Goal: Transaction & Acquisition: Subscribe to service/newsletter

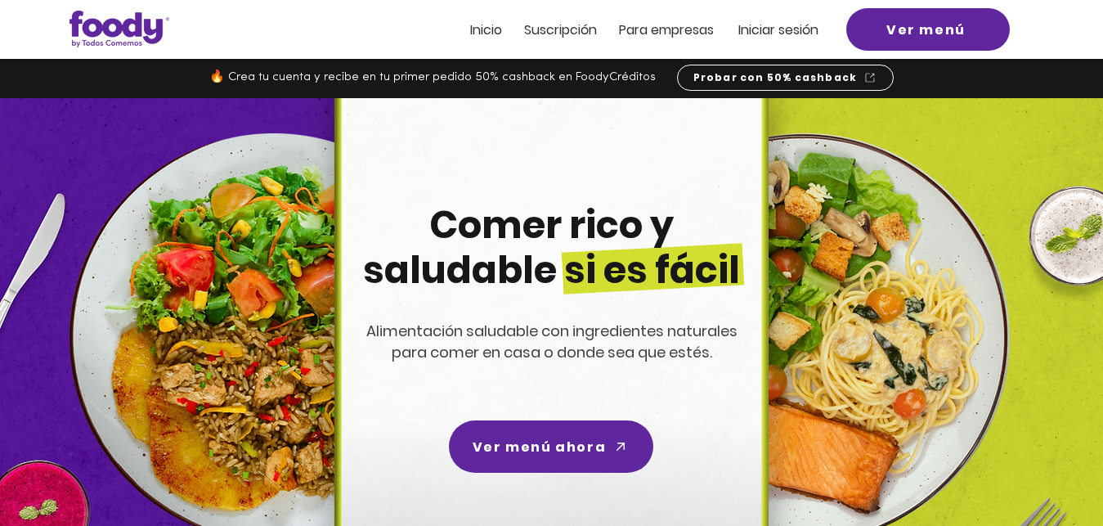
scroll to position [160, 0]
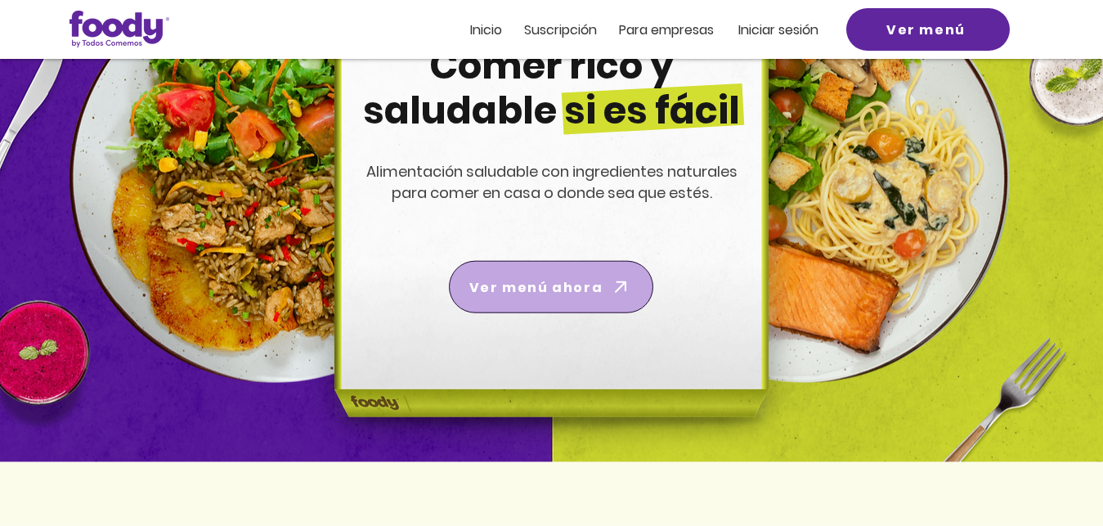
click at [553, 290] on span "Ver menú ahora" at bounding box center [536, 287] width 133 height 20
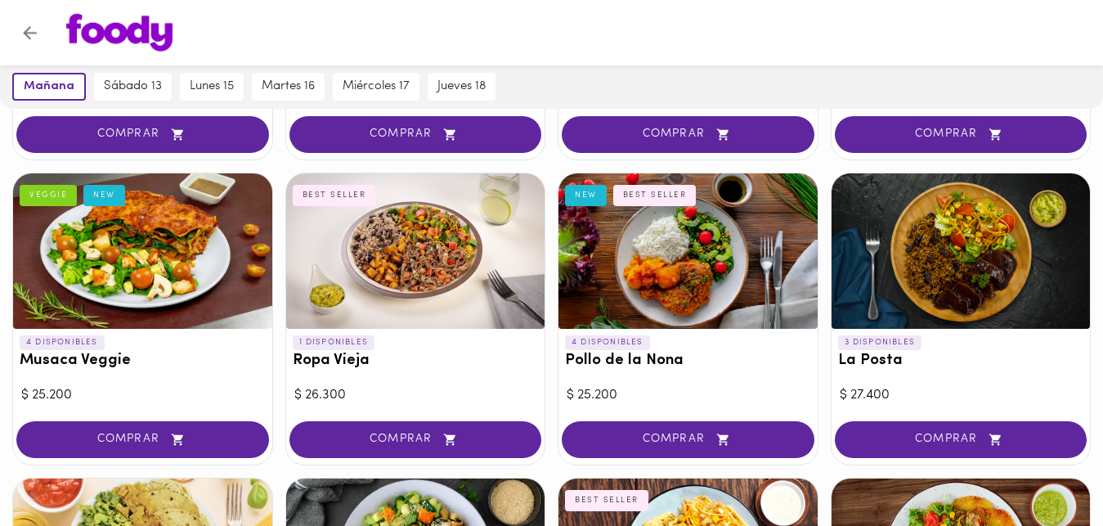
scroll to position [373, 0]
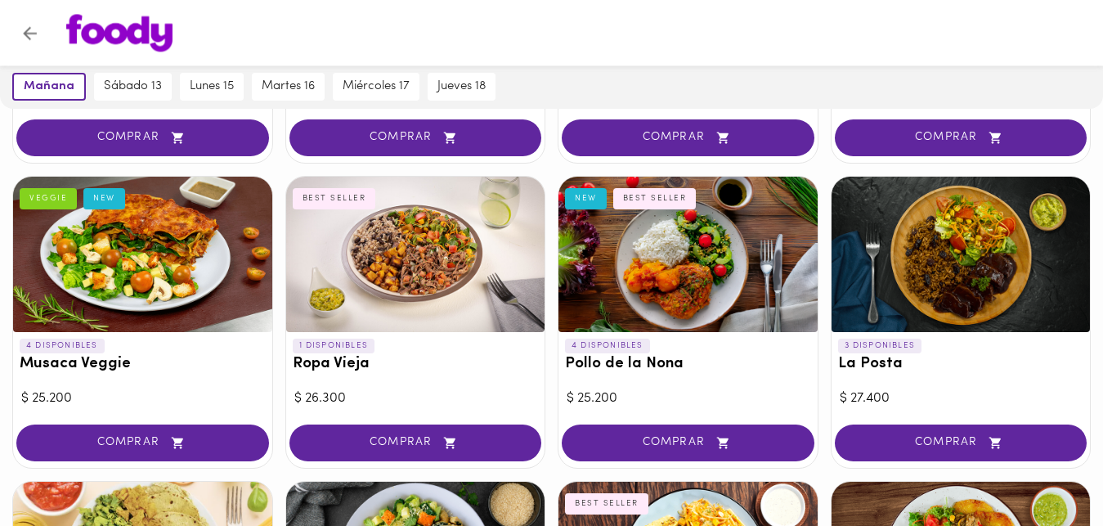
click at [443, 238] on div at bounding box center [415, 254] width 259 height 155
click at [443, 238] on div at bounding box center [551, 263] width 1103 height 526
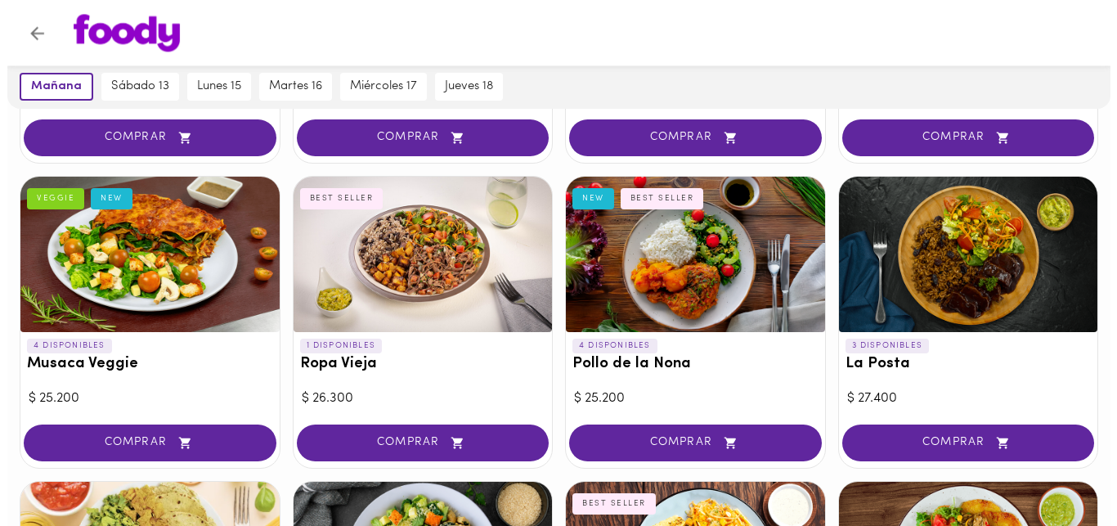
scroll to position [372, 0]
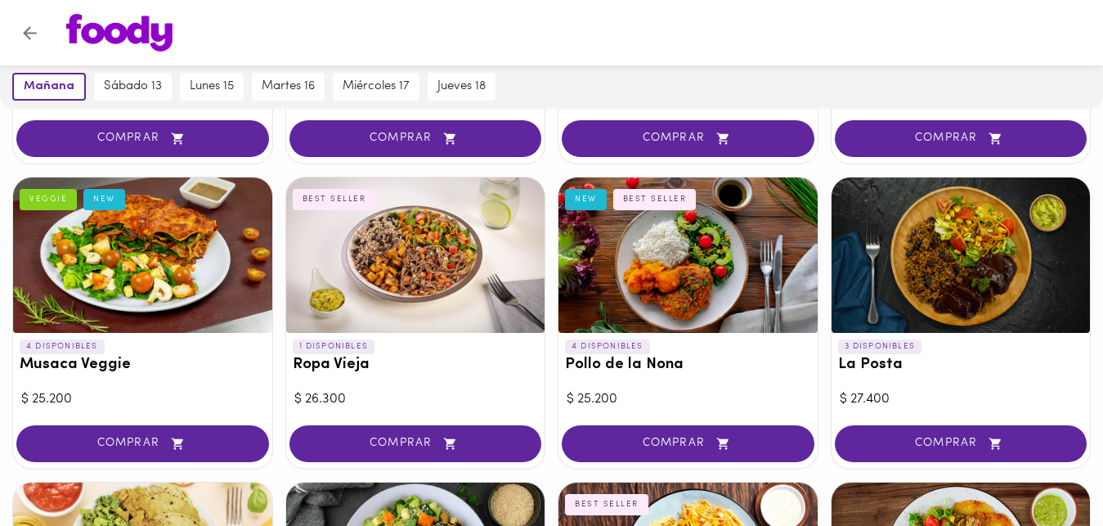
click at [401, 259] on div at bounding box center [415, 255] width 259 height 155
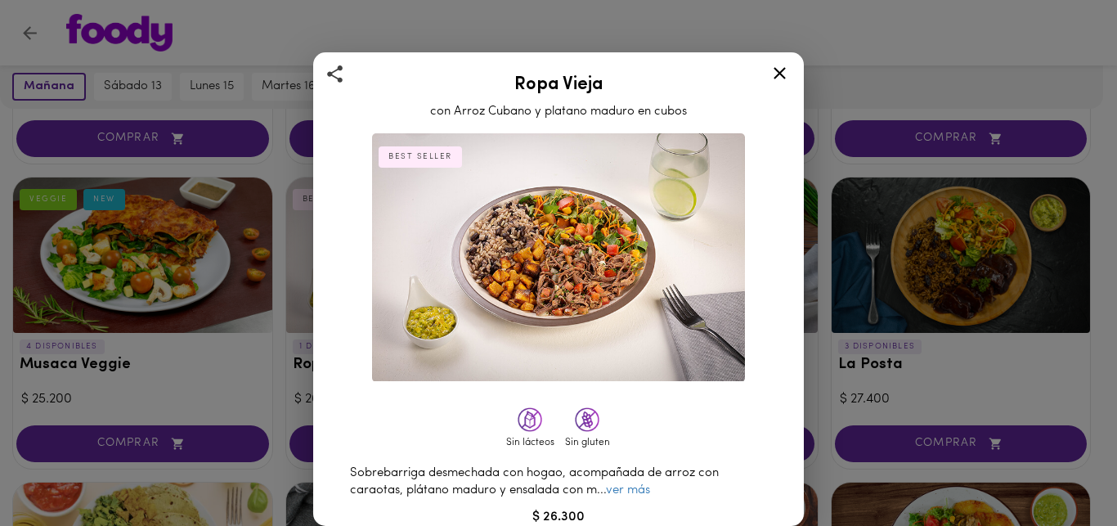
click at [777, 72] on icon at bounding box center [780, 73] width 20 height 20
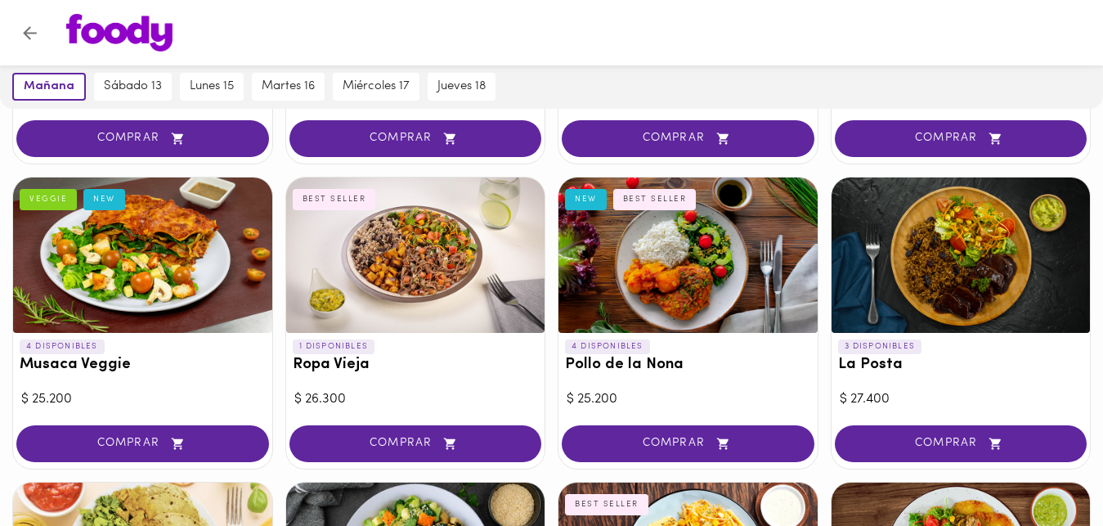
click at [986, 240] on div at bounding box center [961, 255] width 259 height 155
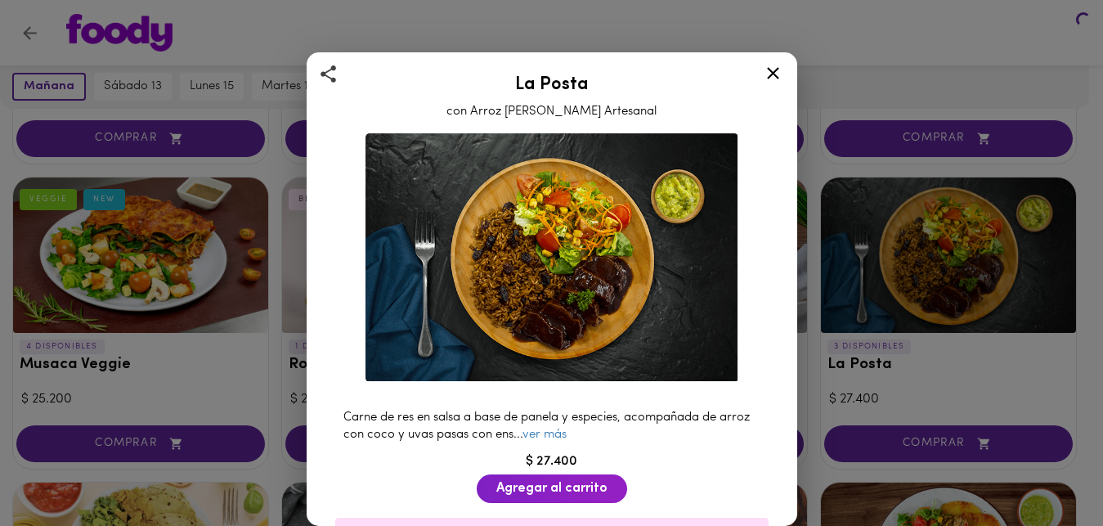
click at [985, 240] on div at bounding box center [551, 263] width 1103 height 526
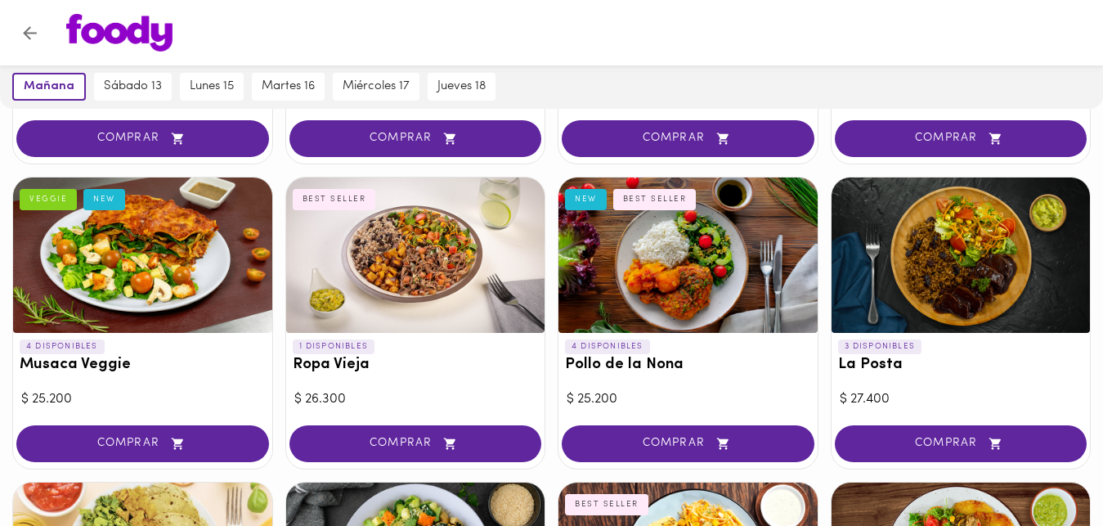
click at [964, 258] on div at bounding box center [961, 255] width 259 height 155
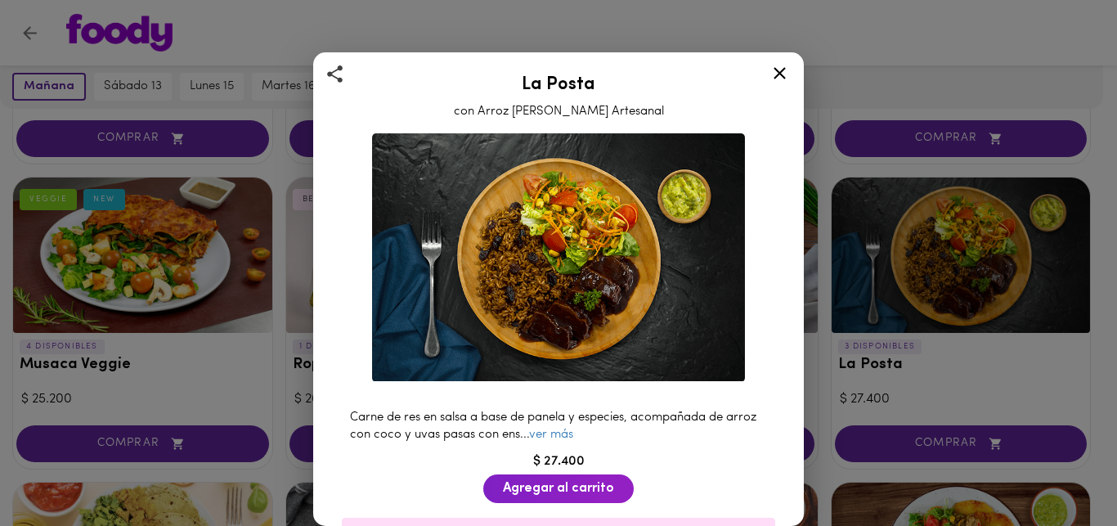
click at [574, 327] on img at bounding box center [558, 257] width 373 height 249
click at [560, 302] on img at bounding box center [558, 257] width 373 height 249
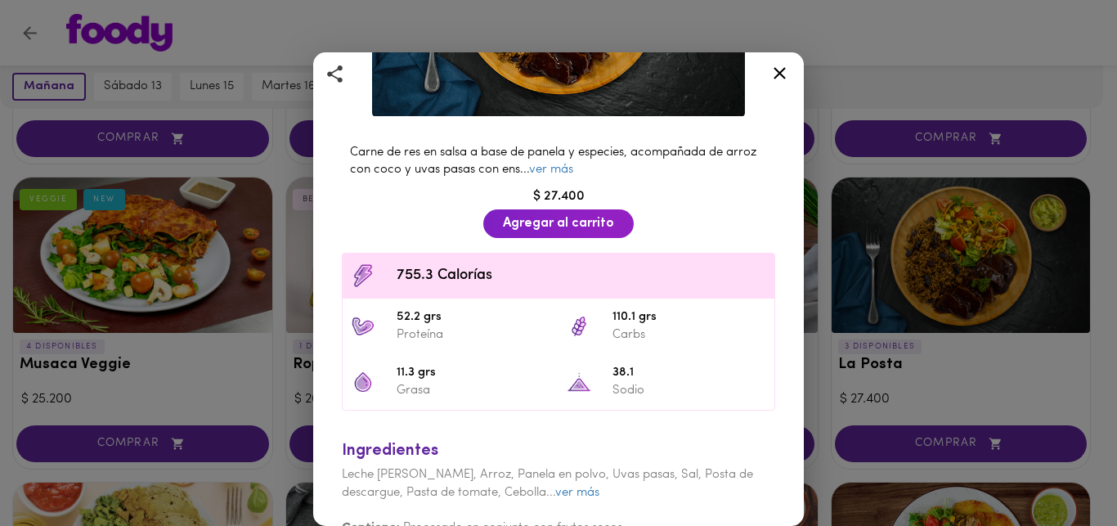
scroll to position [290, 0]
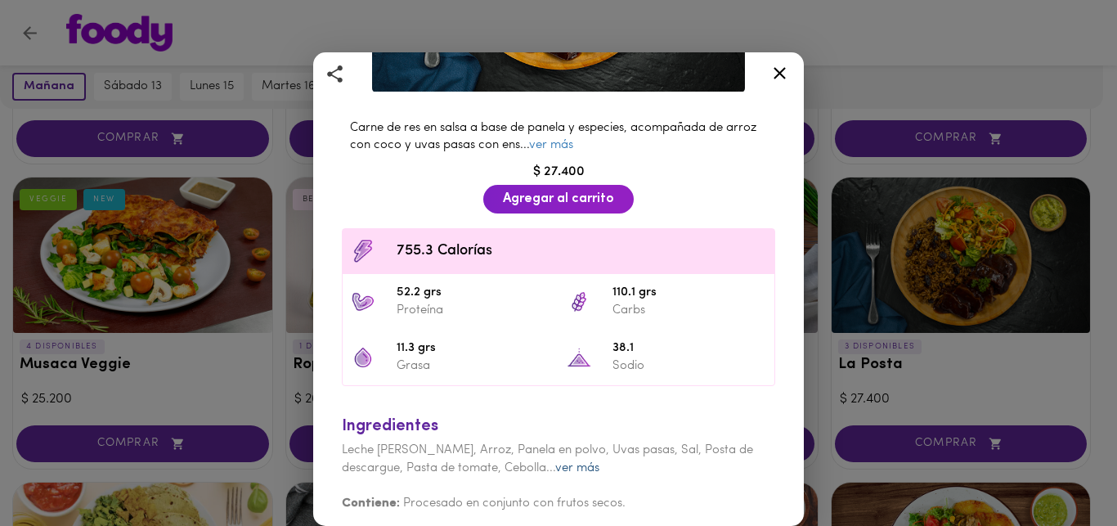
click at [587, 462] on link "ver más" at bounding box center [577, 468] width 44 height 12
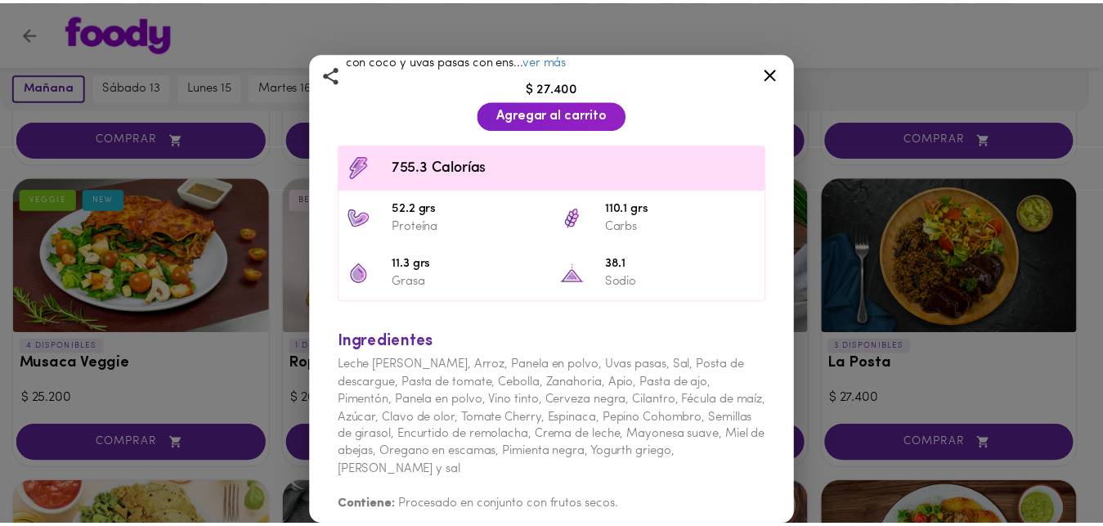
scroll to position [377, 0]
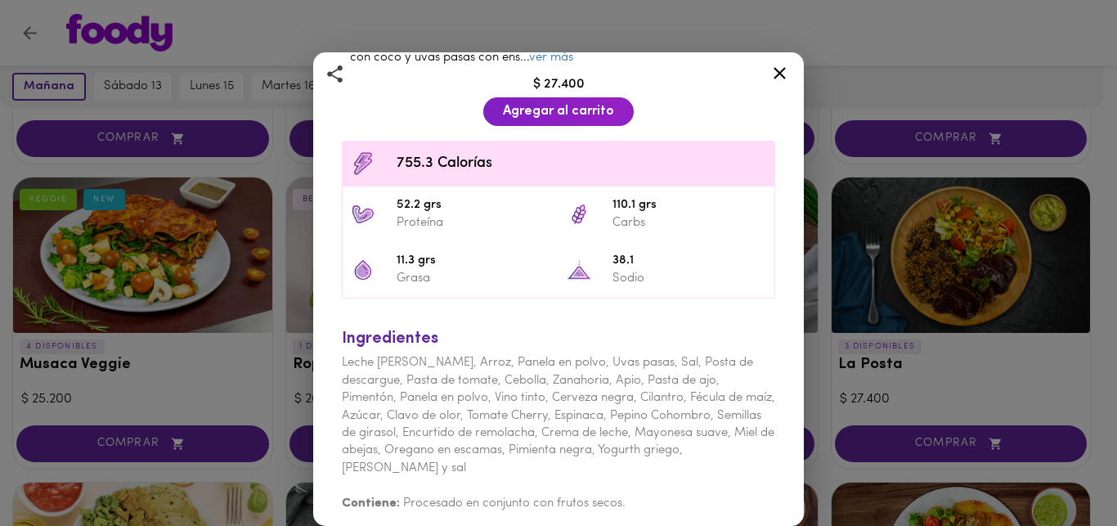
click at [896, 334] on div "La Posta con Arroz de Coco Artesanal Carne de res en salsa a base de panela y e…" at bounding box center [558, 263] width 1117 height 526
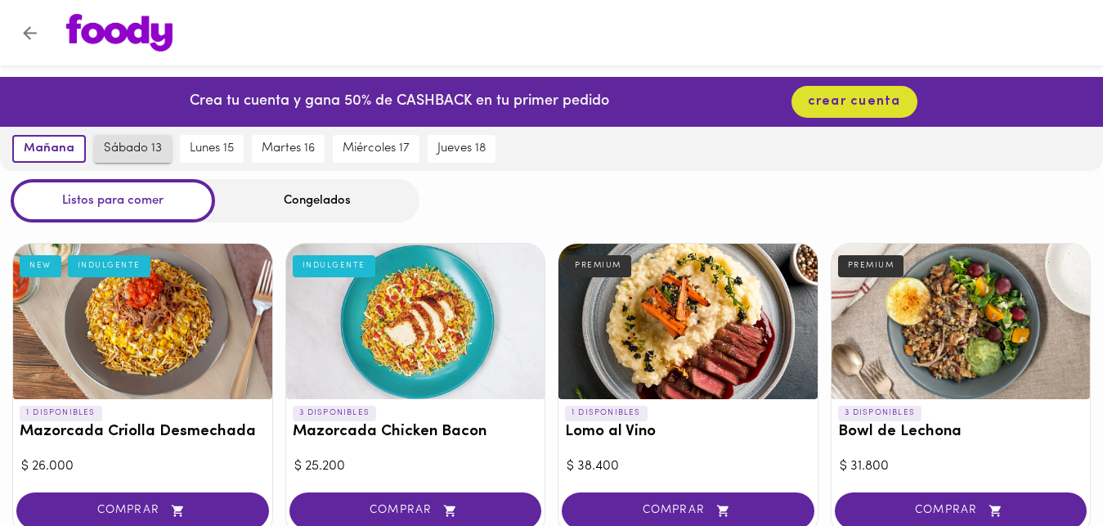
click at [135, 146] on span "sábado 13" at bounding box center [133, 149] width 58 height 15
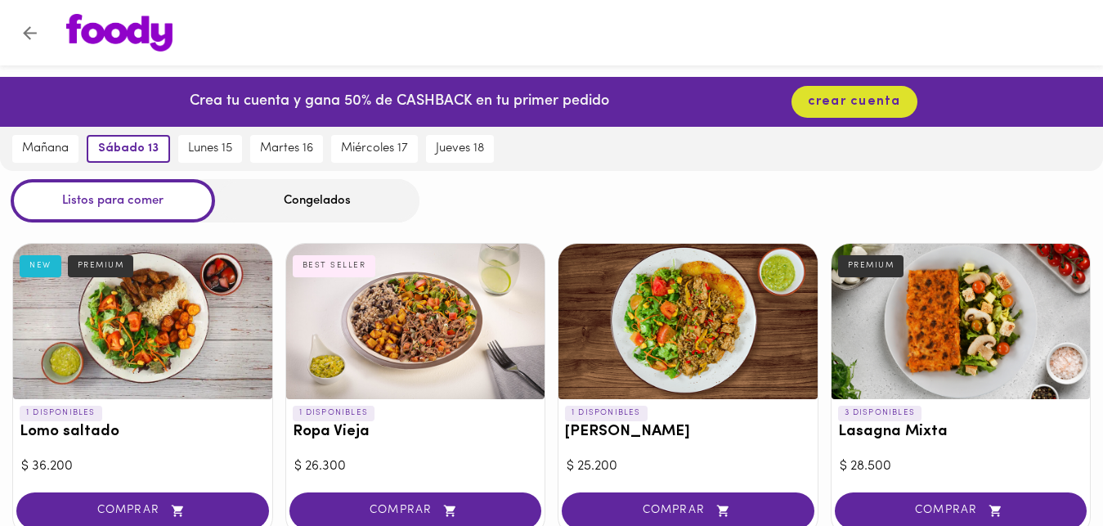
click at [680, 339] on div at bounding box center [688, 321] width 259 height 155
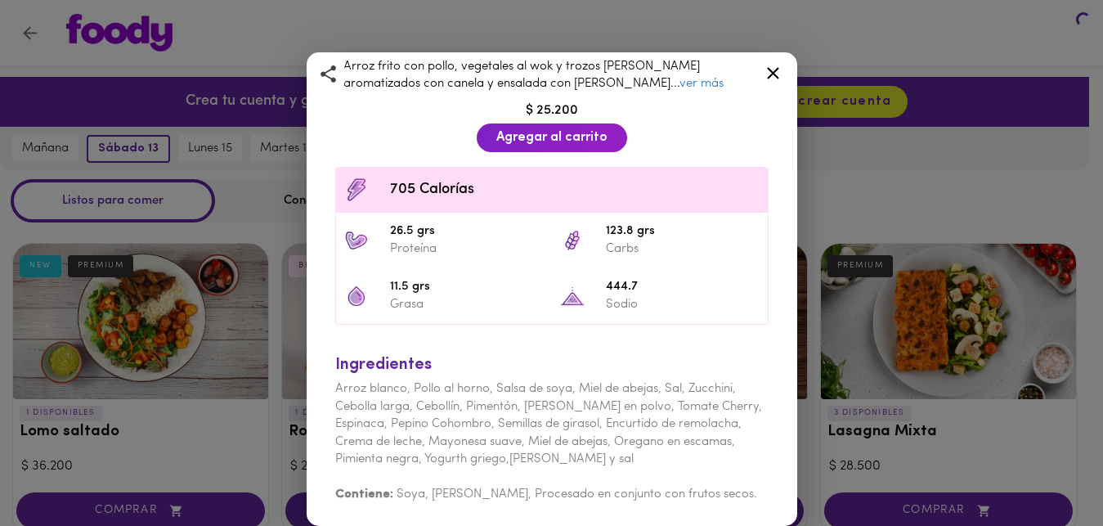
click at [680, 339] on div "Arroz chaufa Arroz frito peruano Arroz frito con pollo, vegetales al wok y troz…" at bounding box center [551, 263] width 1103 height 526
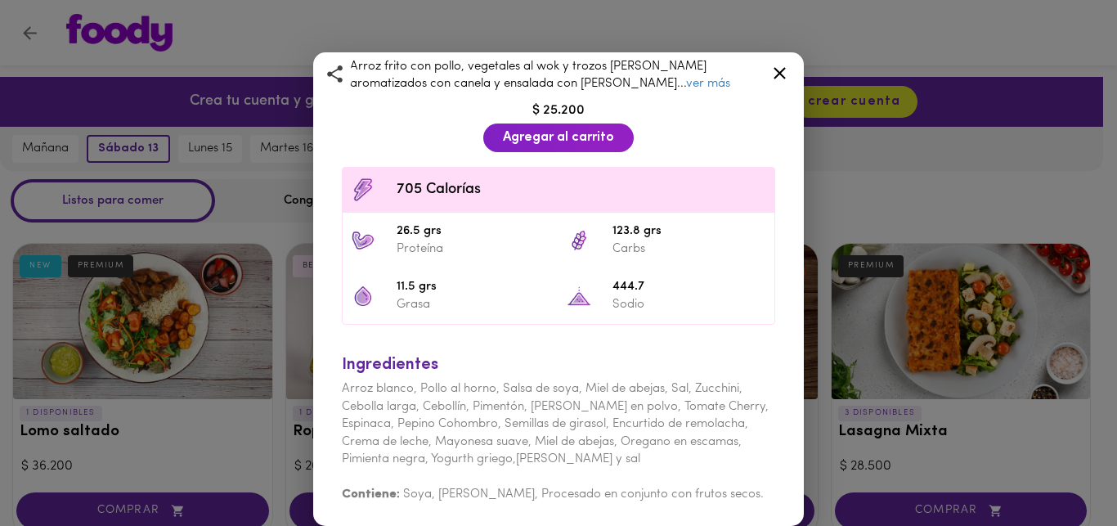
click at [686, 90] on link "ver más" at bounding box center [708, 84] width 44 height 12
click at [776, 72] on icon at bounding box center [780, 73] width 20 height 20
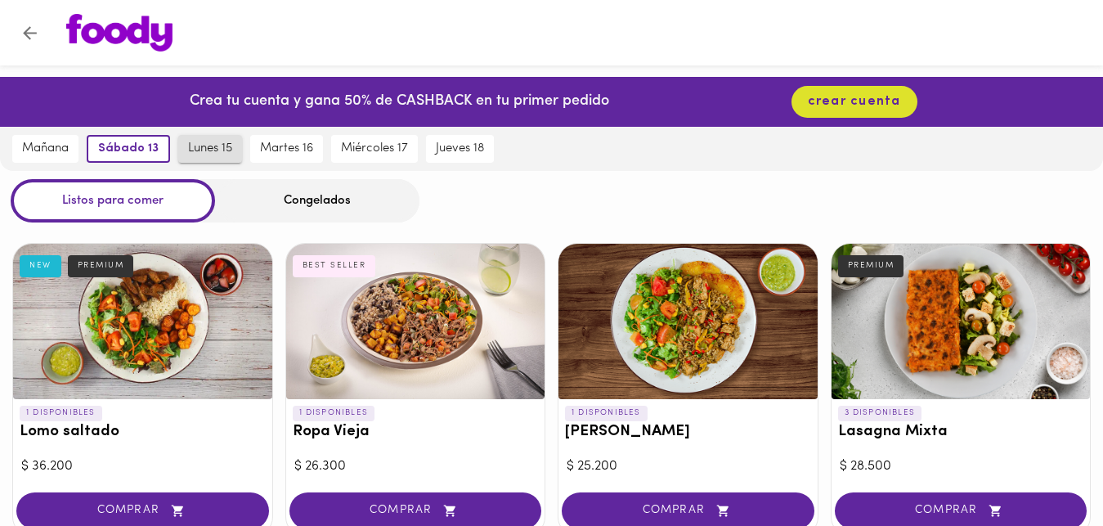
click at [211, 159] on button "lunes 15" at bounding box center [210, 149] width 64 height 28
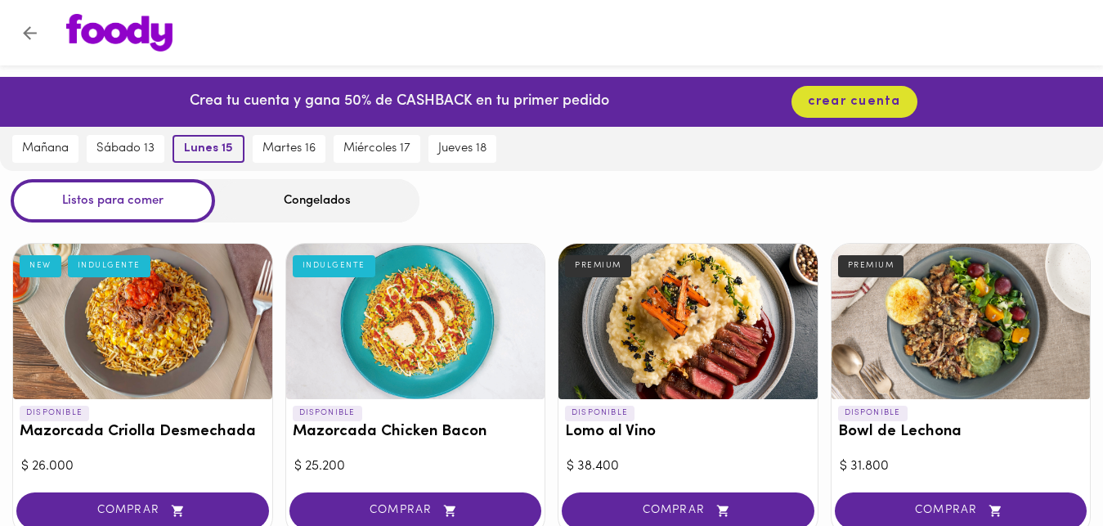
click at [212, 152] on span "lunes 15" at bounding box center [208, 149] width 49 height 15
click at [285, 155] on span "martes 16" at bounding box center [289, 149] width 53 height 15
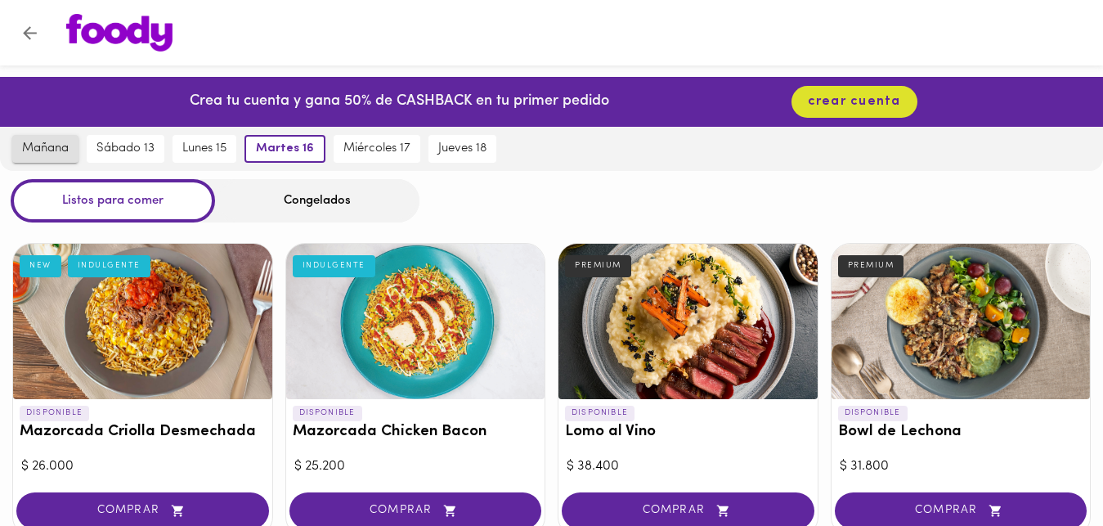
click at [49, 149] on span "mañana" at bounding box center [45, 149] width 47 height 15
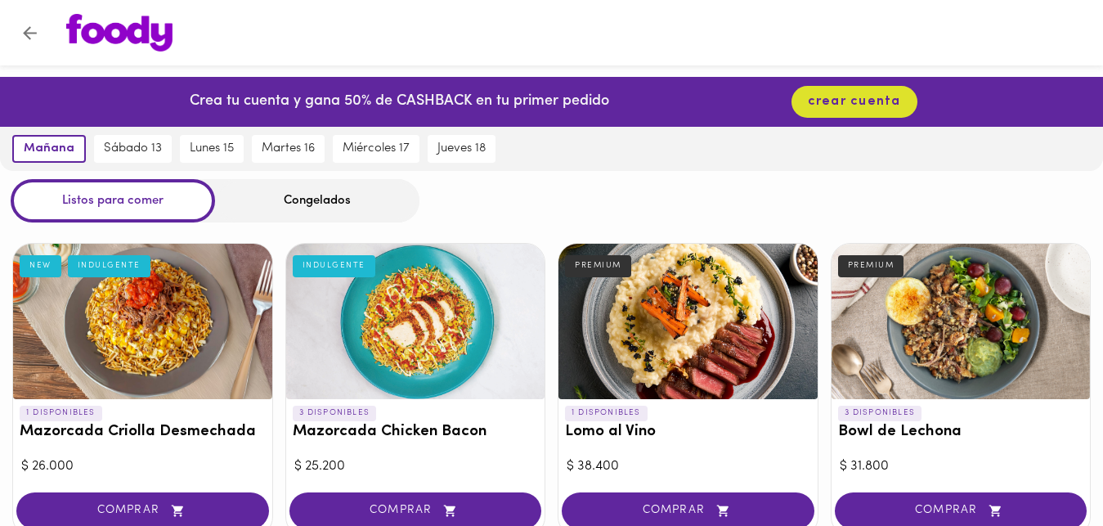
click at [308, 205] on div "Congelados" at bounding box center [317, 200] width 205 height 43
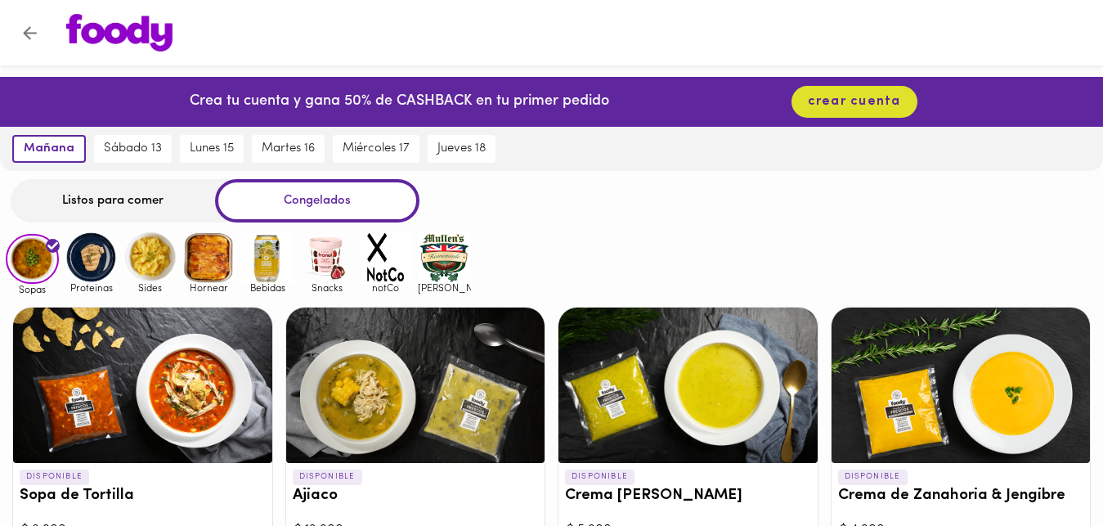
click at [320, 200] on div "Congelados" at bounding box center [317, 200] width 205 height 43
click at [207, 260] on img at bounding box center [208, 257] width 53 height 53
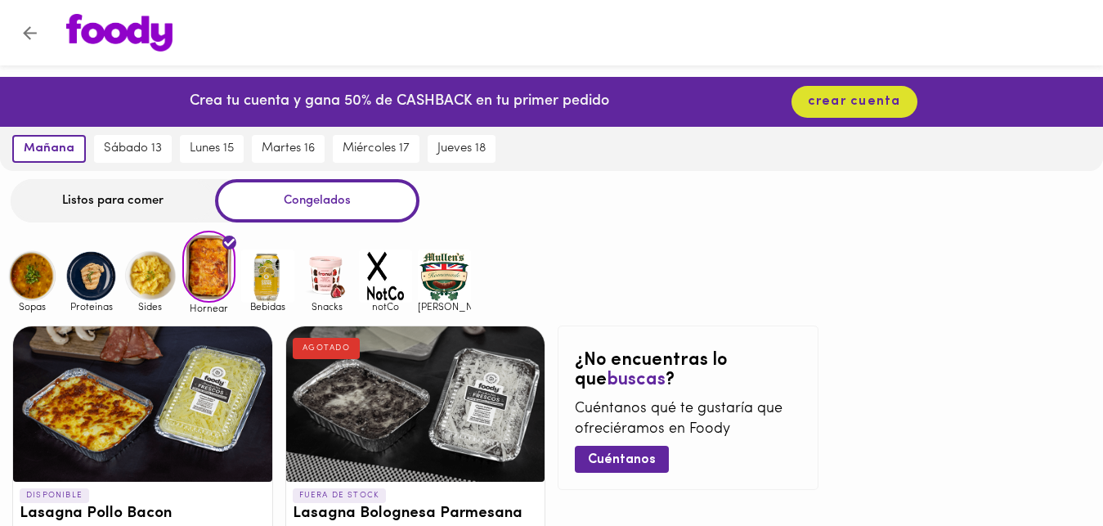
click at [148, 275] on img at bounding box center [150, 275] width 53 height 53
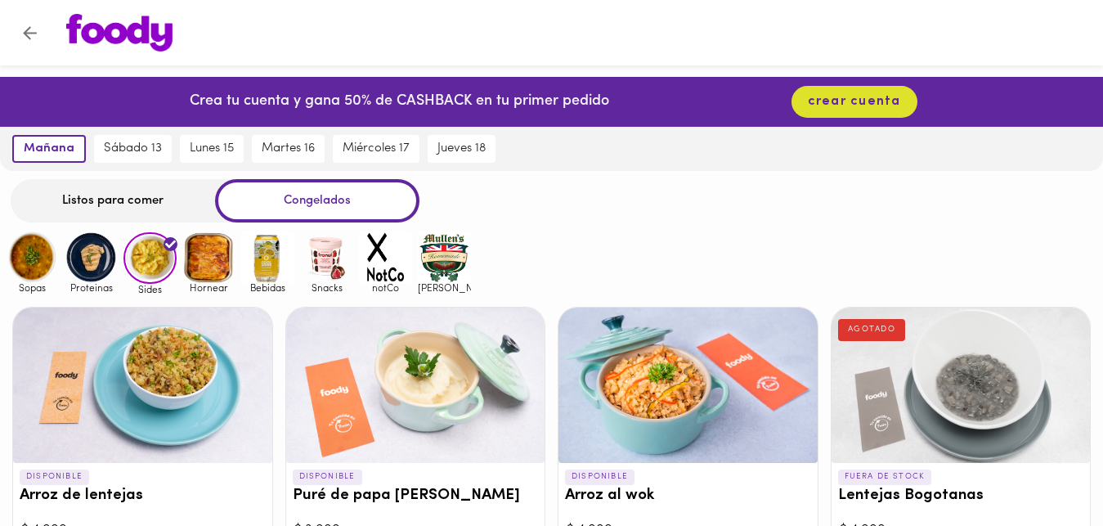
click at [84, 256] on img at bounding box center [91, 257] width 53 height 53
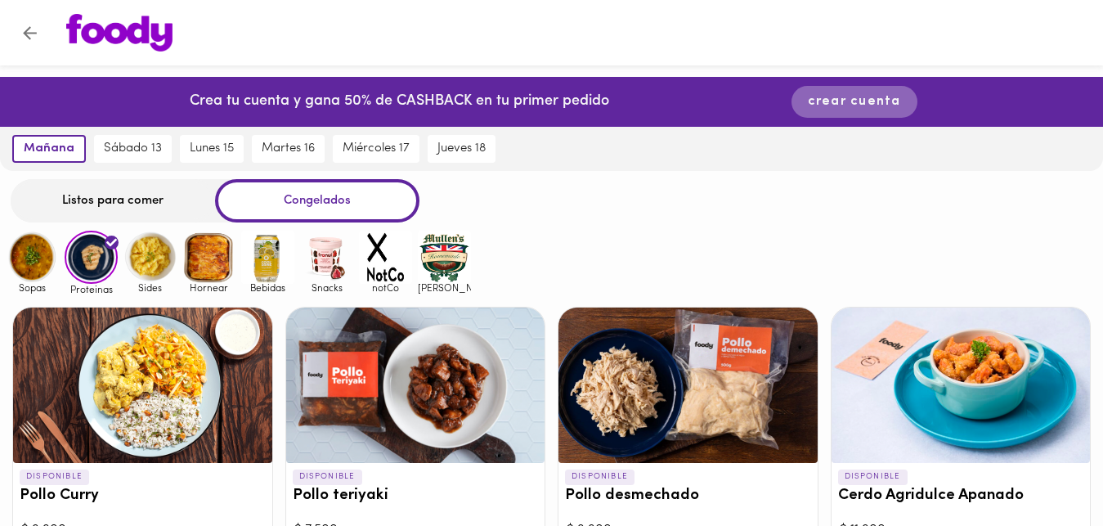
click at [843, 97] on span "crear cuenta" at bounding box center [854, 102] width 93 height 16
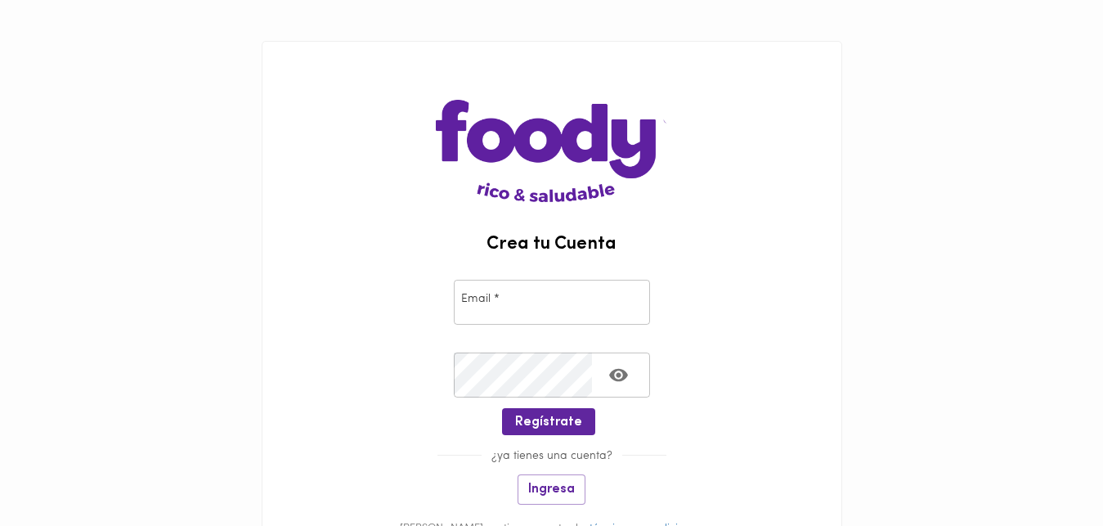
click at [503, 317] on input "email" at bounding box center [552, 302] width 196 height 45
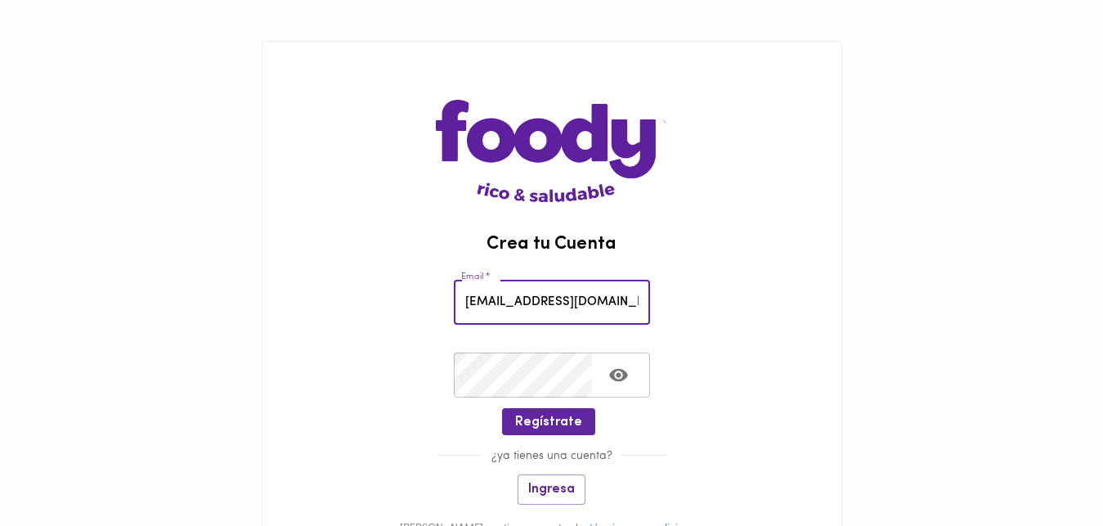
type input "deillyburgos@gmail.com"
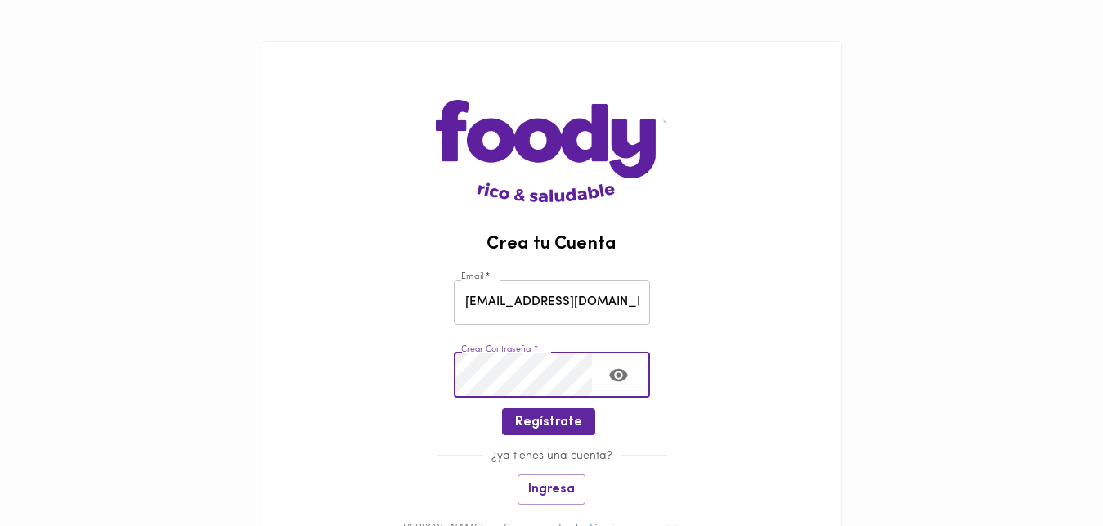
click at [616, 375] on icon "Toggle password visibility" at bounding box center [619, 375] width 20 height 20
click at [543, 427] on span "Regístrate" at bounding box center [548, 423] width 67 height 16
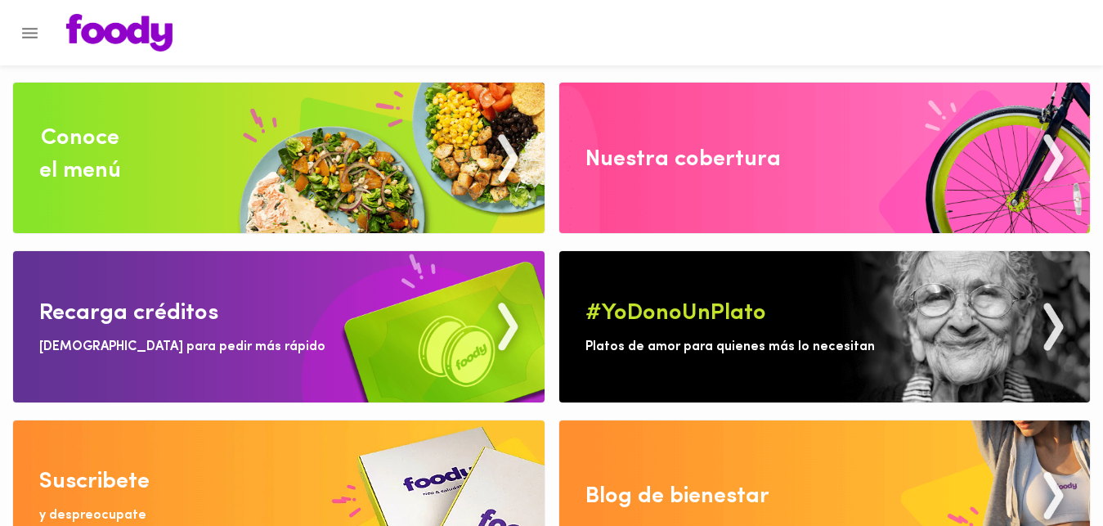
scroll to position [52, 0]
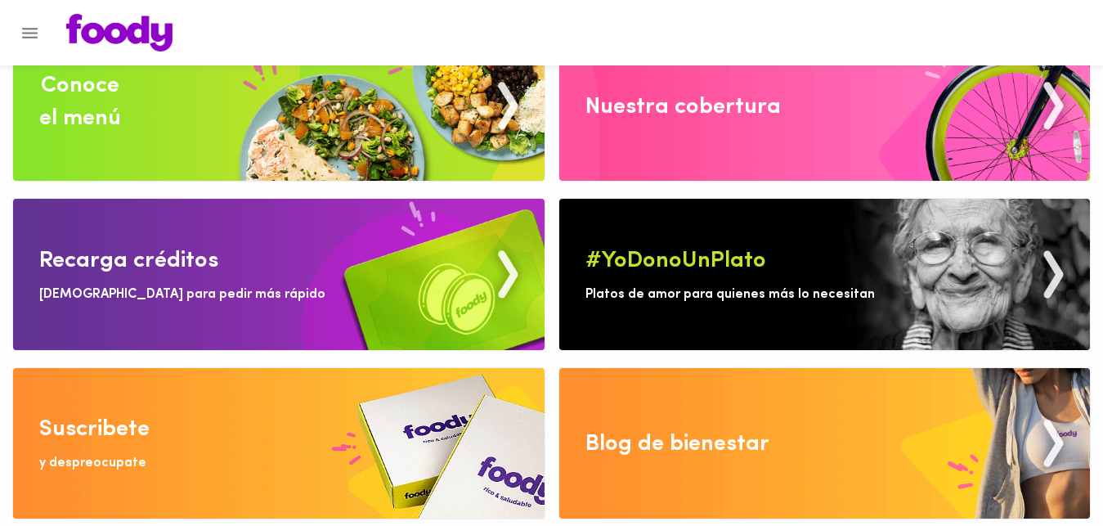
click at [94, 464] on div "y despreocupate" at bounding box center [92, 463] width 107 height 19
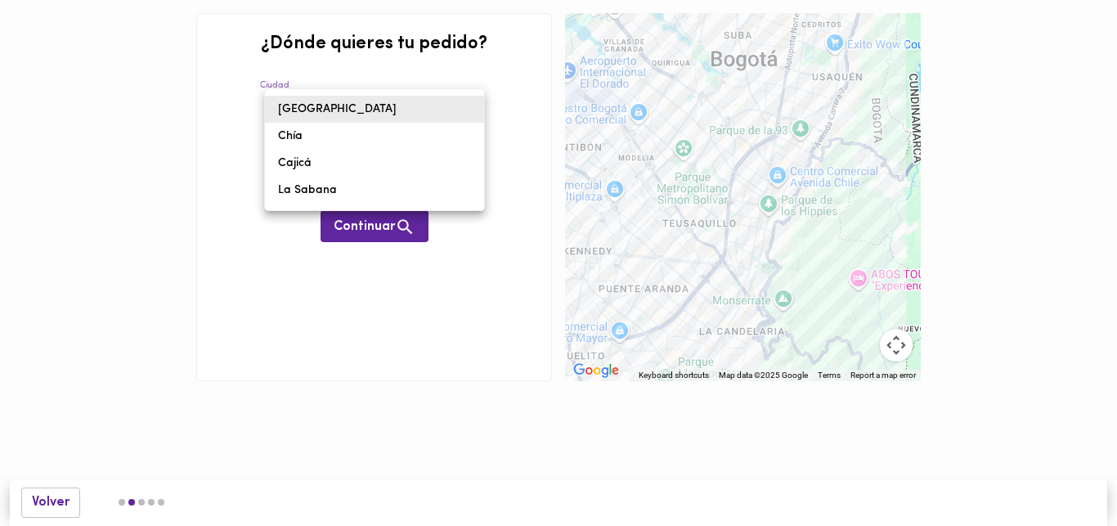
click at [474, 112] on body "0cAFcWeA63k4QBju8WSBiUsvhgajePPA1A7yUVma7E0U4Q7uoneIhez47S9ErvhhYCPjsluru3Xycvq…" at bounding box center [558, 215] width 1117 height 430
click at [317, 137] on li "Chía" at bounding box center [374, 136] width 219 height 27
type input "chia"
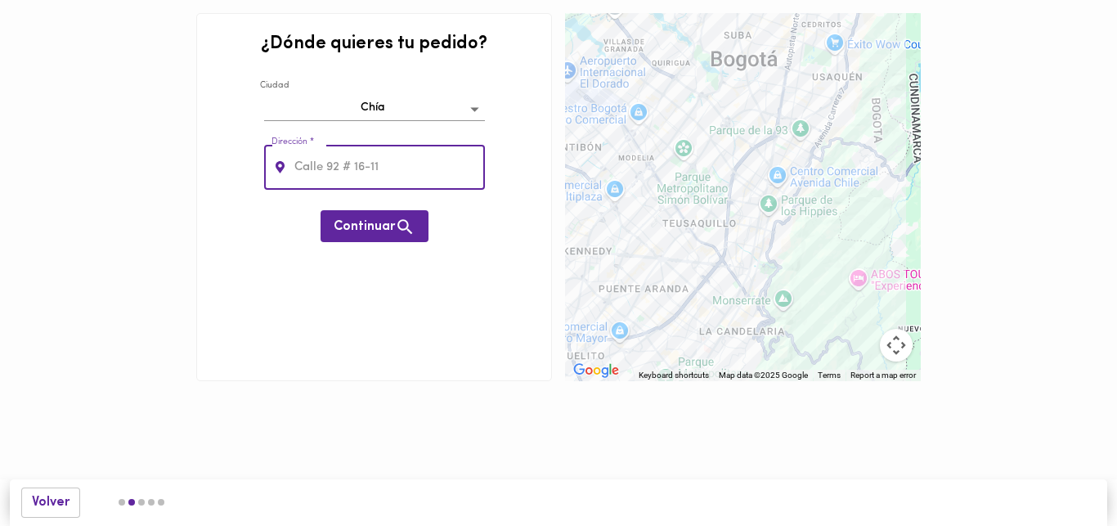
click at [339, 169] on input "text" at bounding box center [388, 167] width 194 height 45
click at [277, 165] on icon at bounding box center [280, 167] width 9 height 12
click at [308, 167] on input "text" at bounding box center [388, 167] width 194 height 45
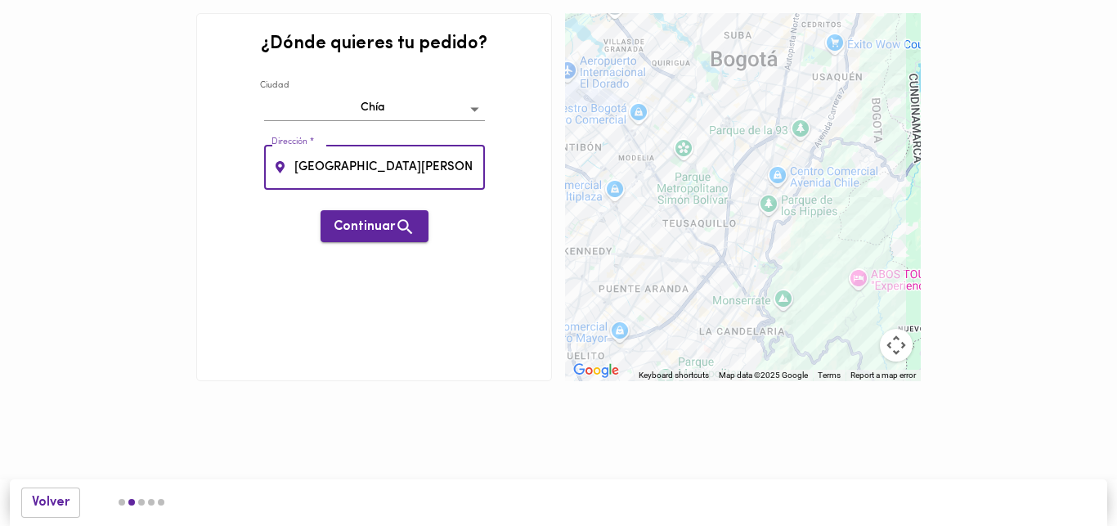
type input "Casa de Piedra 1 casa 5"
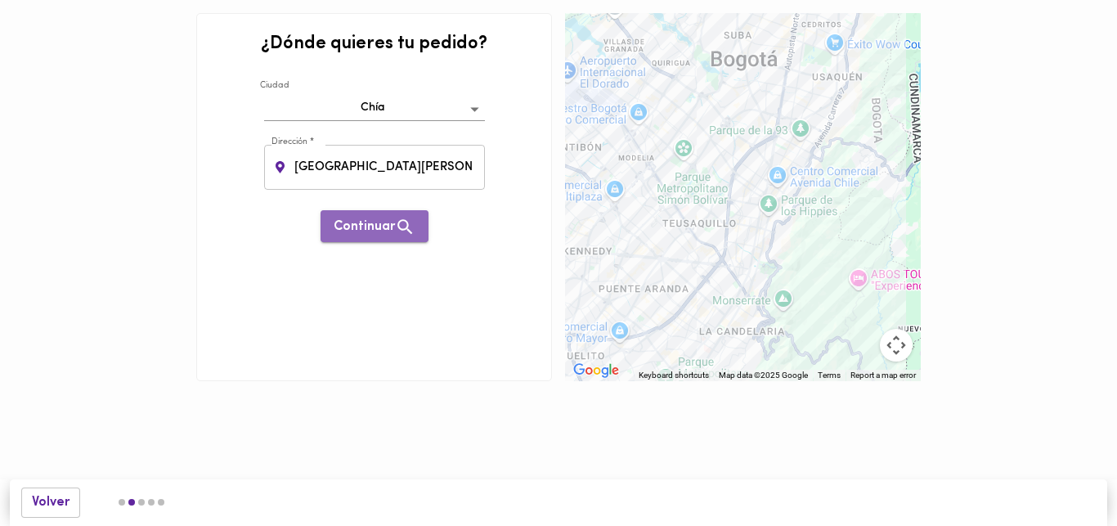
click at [367, 219] on span "Continuar" at bounding box center [375, 227] width 82 height 20
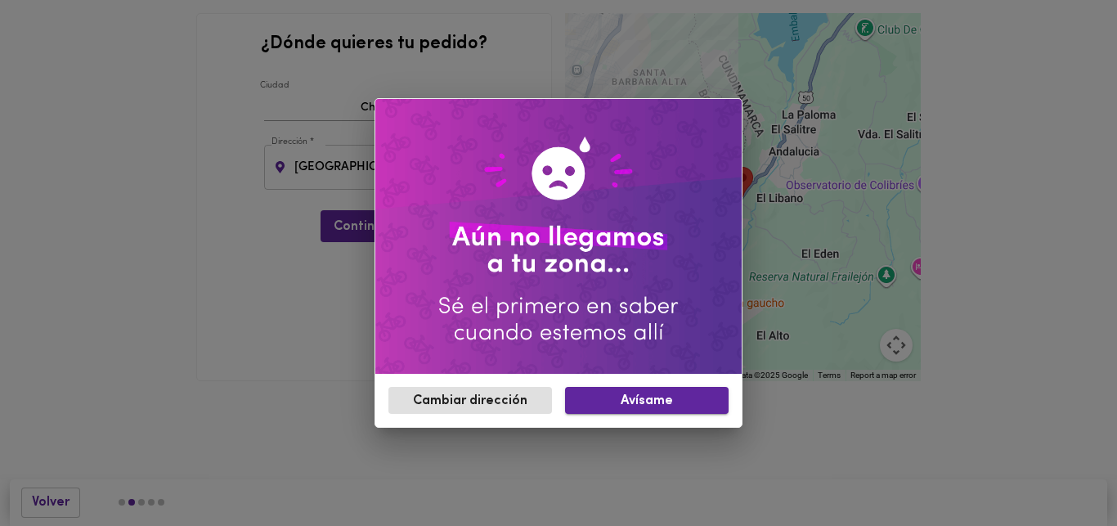
drag, startPoint x: 630, startPoint y: 387, endPoint x: 626, endPoint y: 398, distance: 11.4
click at [629, 389] on button "Avísame" at bounding box center [647, 400] width 164 height 27
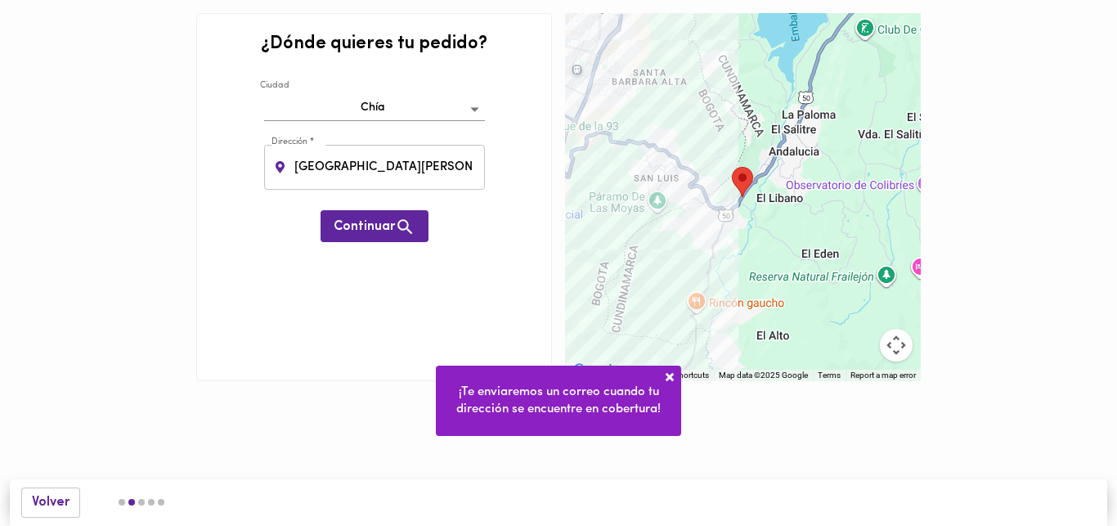
click at [620, 404] on span "¡Te enviaremos un correo cuando tu dirección se encuentre en cobertura!" at bounding box center [558, 400] width 205 height 29
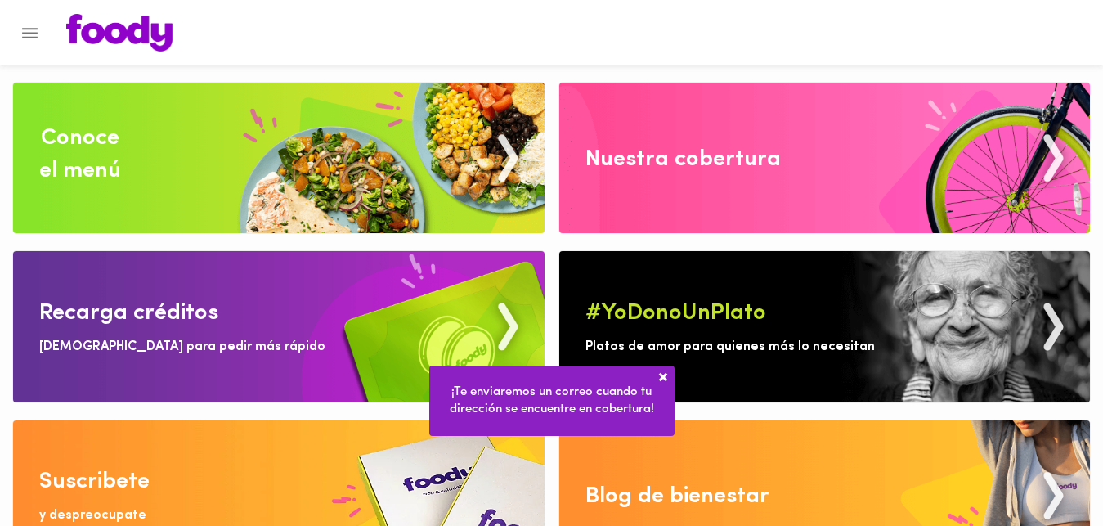
click at [153, 512] on img at bounding box center [279, 495] width 532 height 151
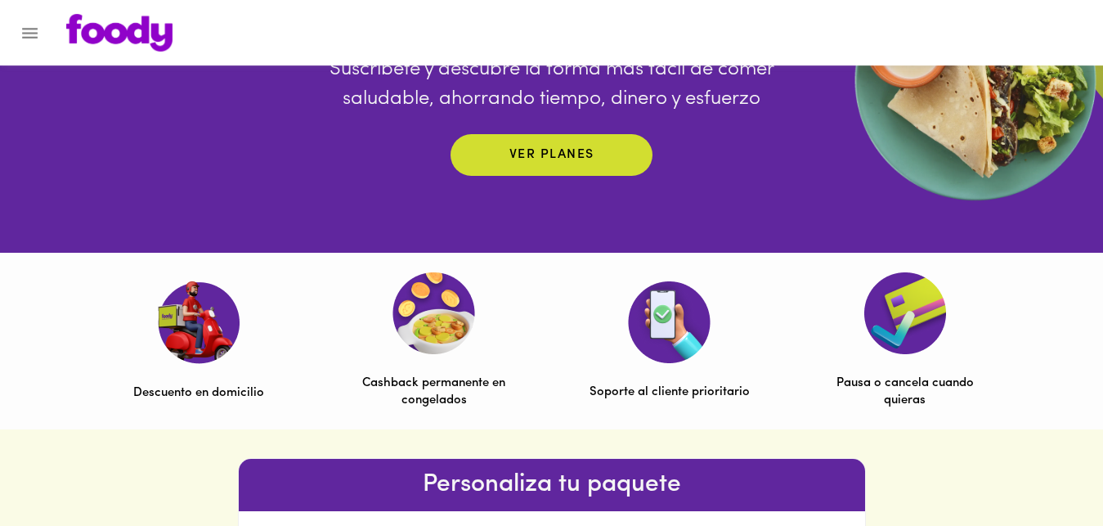
scroll to position [303, 0]
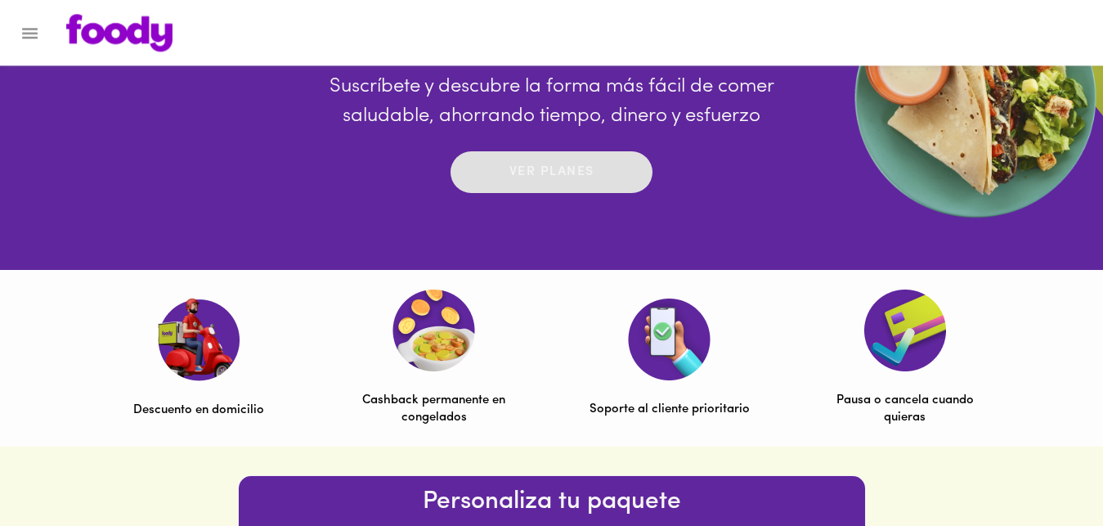
click at [535, 182] on p "Ver planes" at bounding box center [552, 172] width 85 height 19
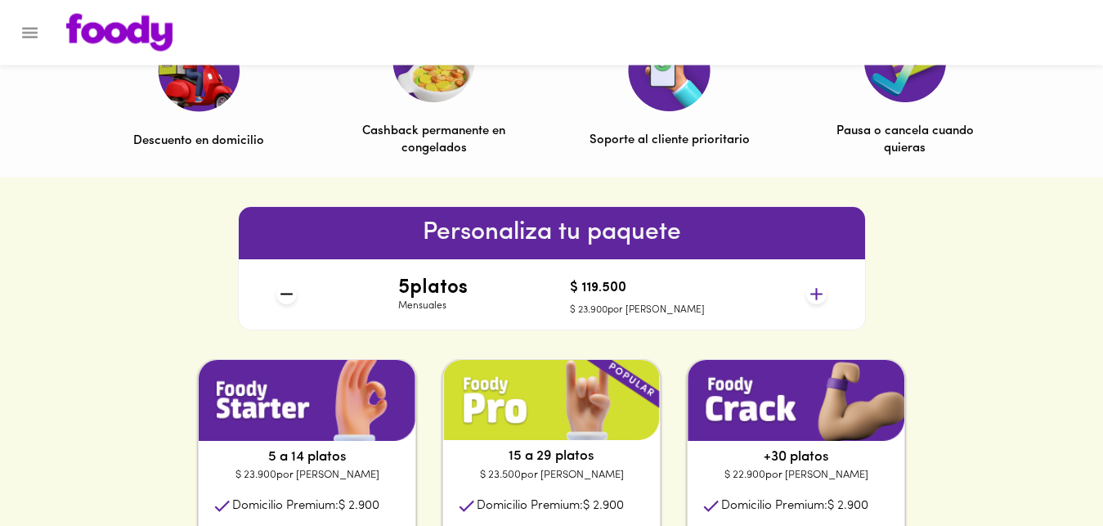
scroll to position [573, 0]
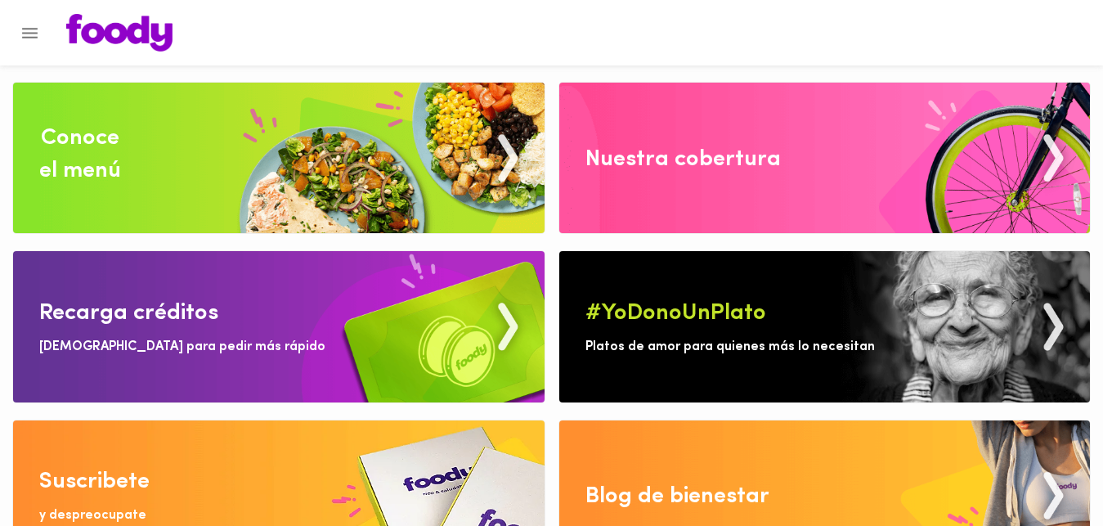
click at [152, 484] on img at bounding box center [279, 495] width 532 height 151
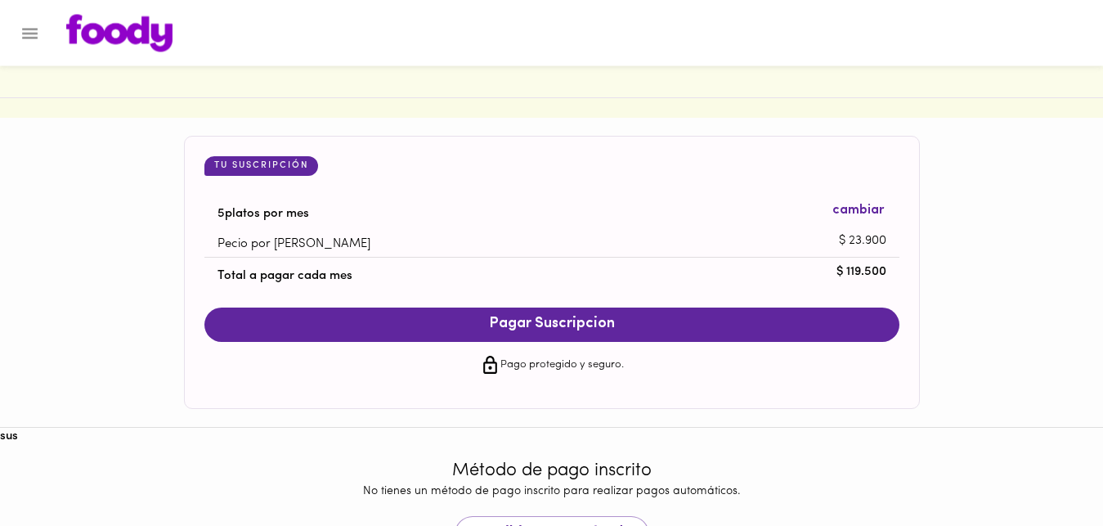
scroll to position [1564, 0]
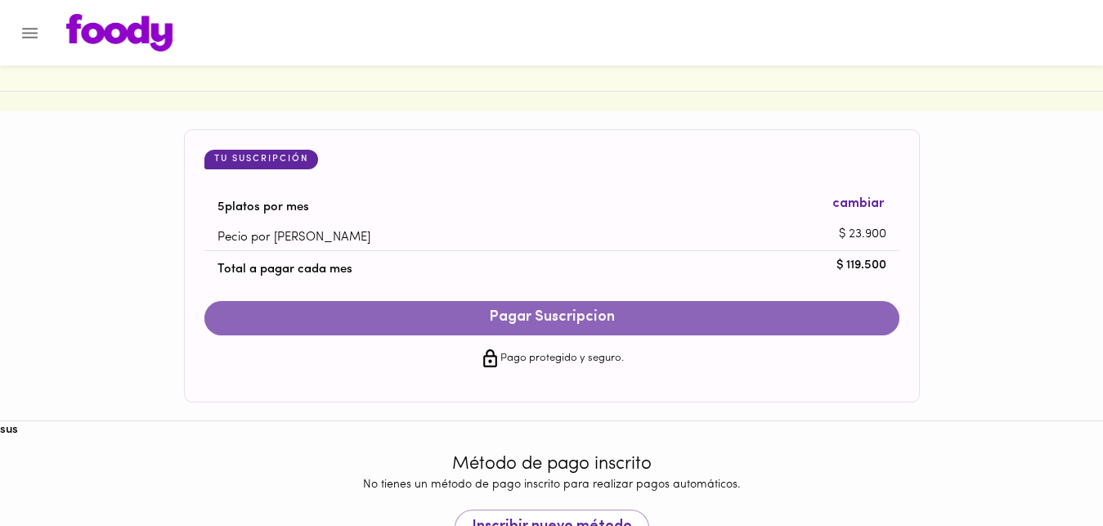
click at [580, 324] on span "Pagar Suscripcion" at bounding box center [552, 318] width 663 height 18
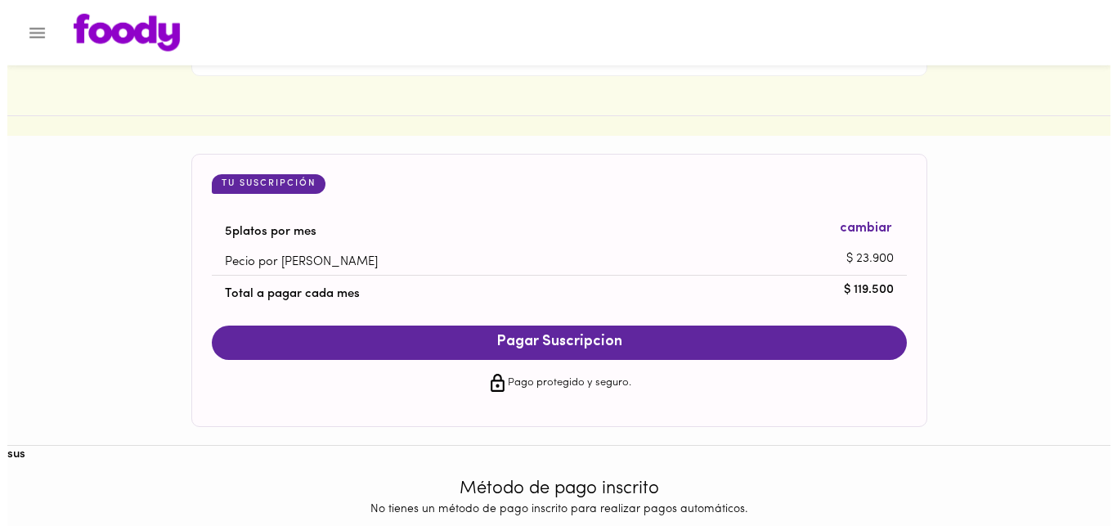
scroll to position [1634, 0]
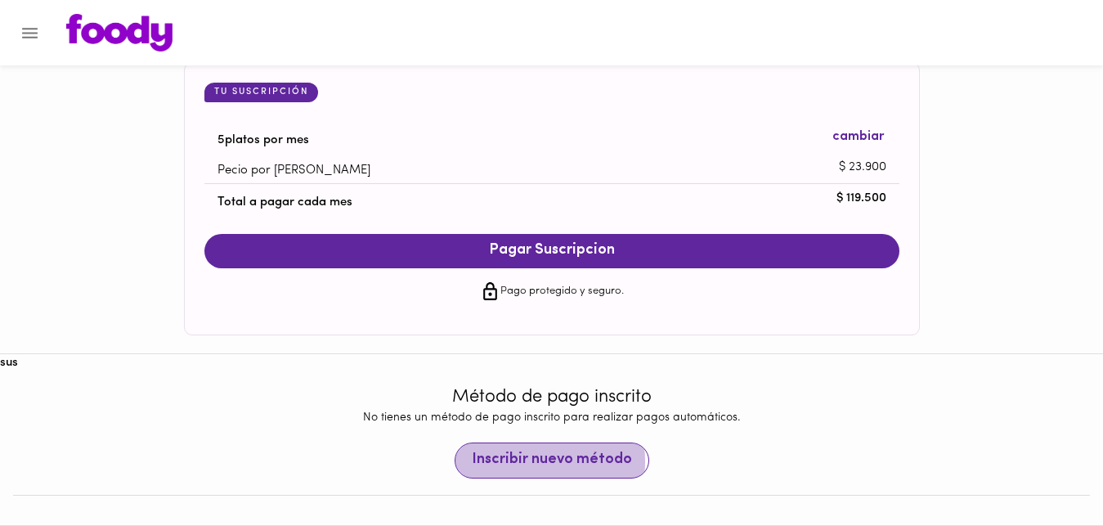
click at [528, 461] on span "Inscribir nuevo método" at bounding box center [552, 461] width 160 height 18
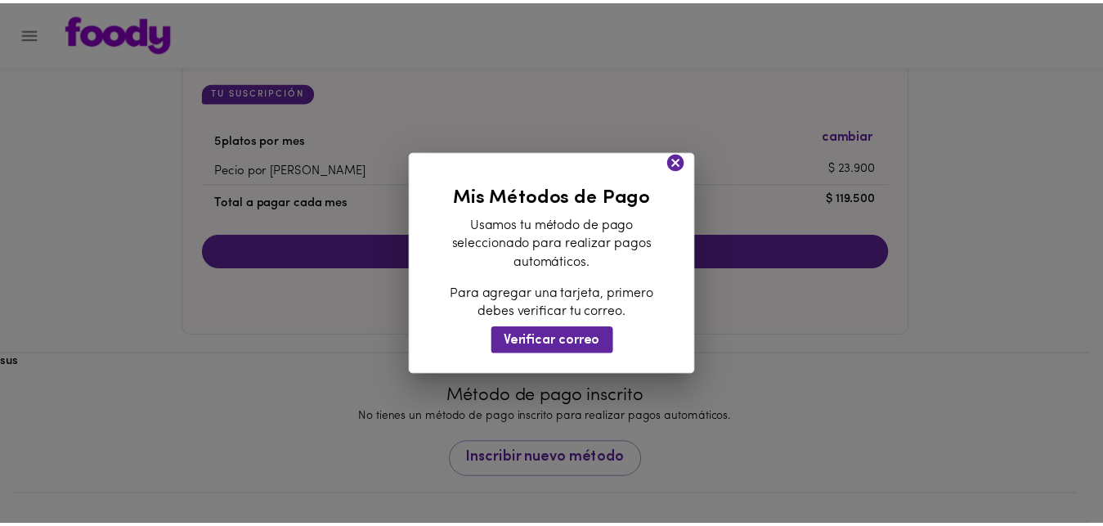
scroll to position [1591, 0]
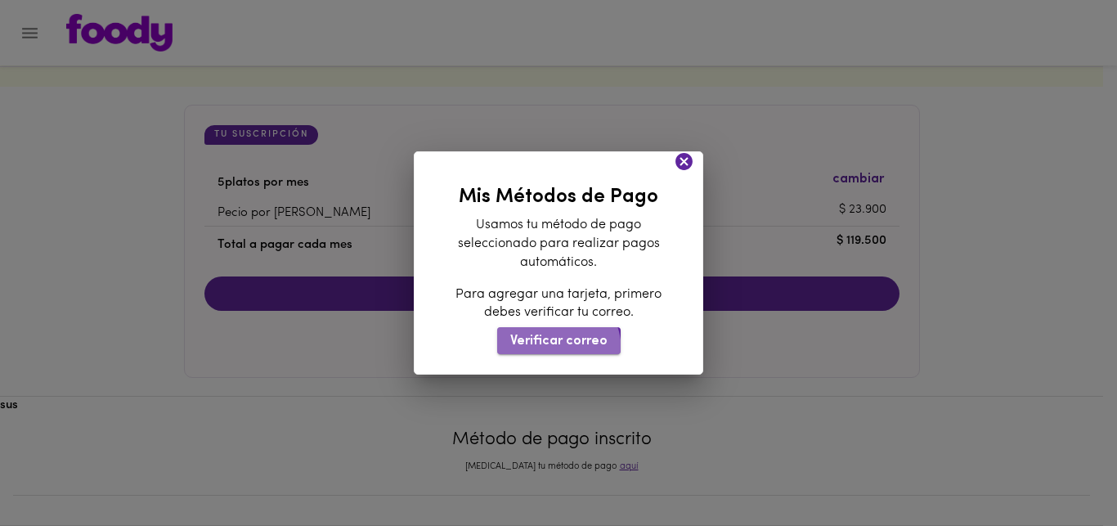
click at [543, 350] on button "Verificar correo" at bounding box center [559, 340] width 124 height 27
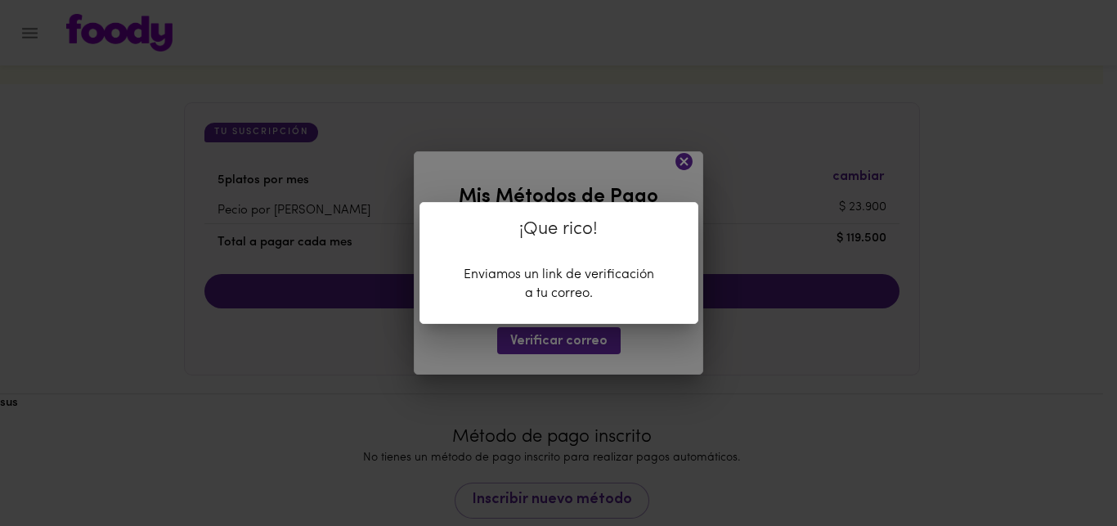
click at [544, 343] on div "¡Que rico! Enviamos un link de verificación a tu correo." at bounding box center [558, 263] width 1117 height 526
click at [543, 343] on div "¡Que rico! Enviamos un link de verificación a tu correo." at bounding box center [558, 263] width 1117 height 526
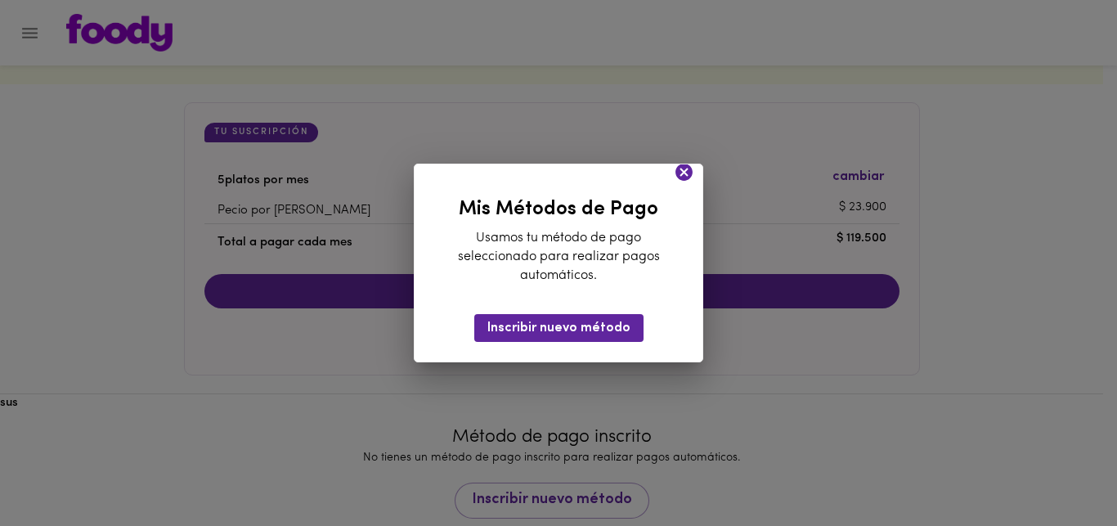
click at [687, 172] on icon at bounding box center [684, 172] width 17 height 17
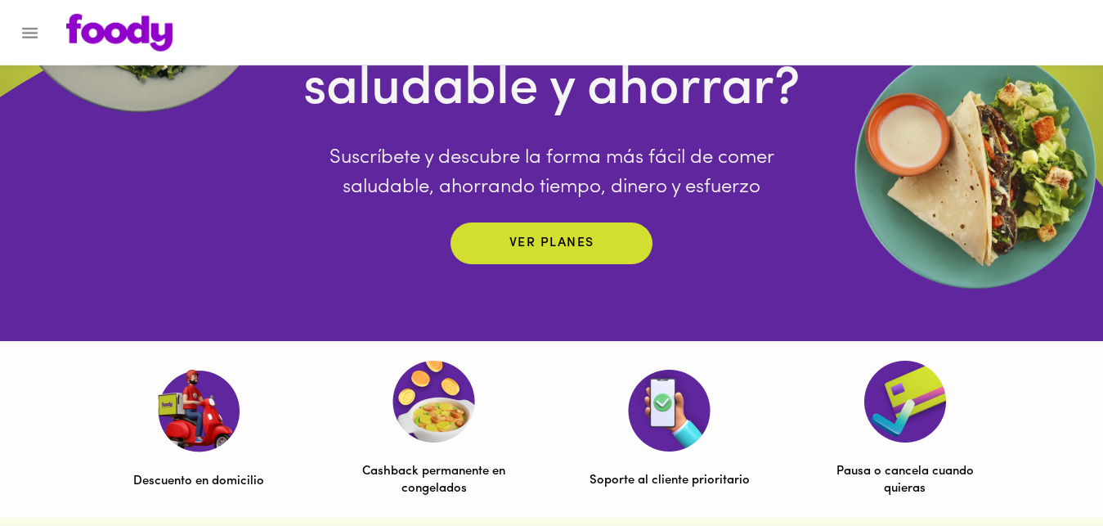
scroll to position [0, 0]
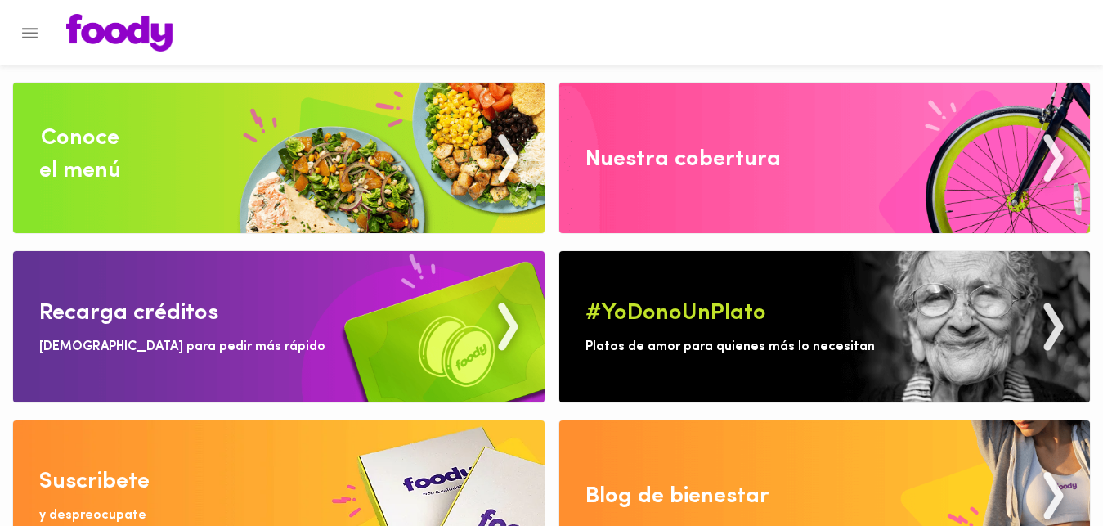
click at [25, 34] on icon "Menu" at bounding box center [30, 33] width 16 height 11
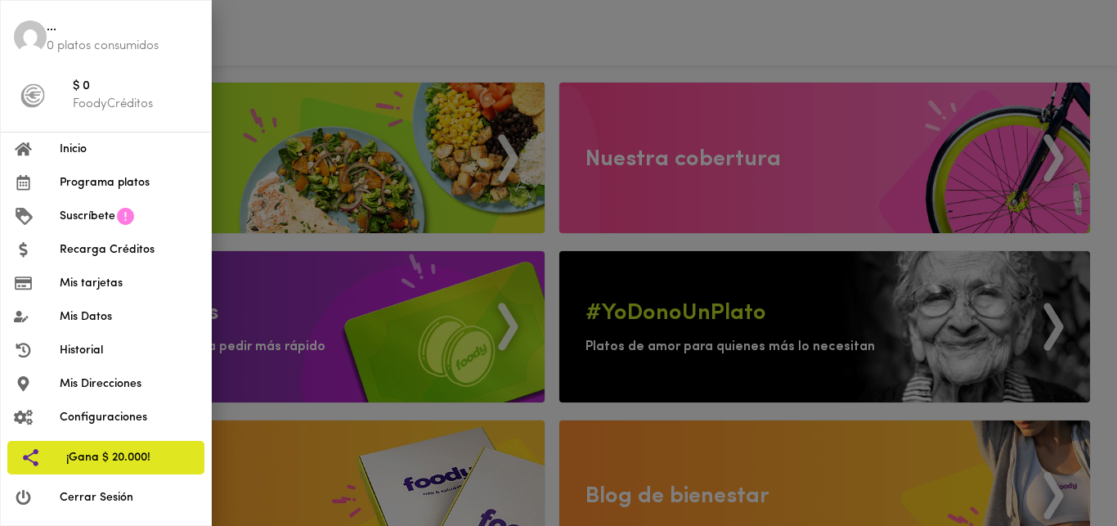
click at [25, 38] on img at bounding box center [30, 36] width 33 height 33
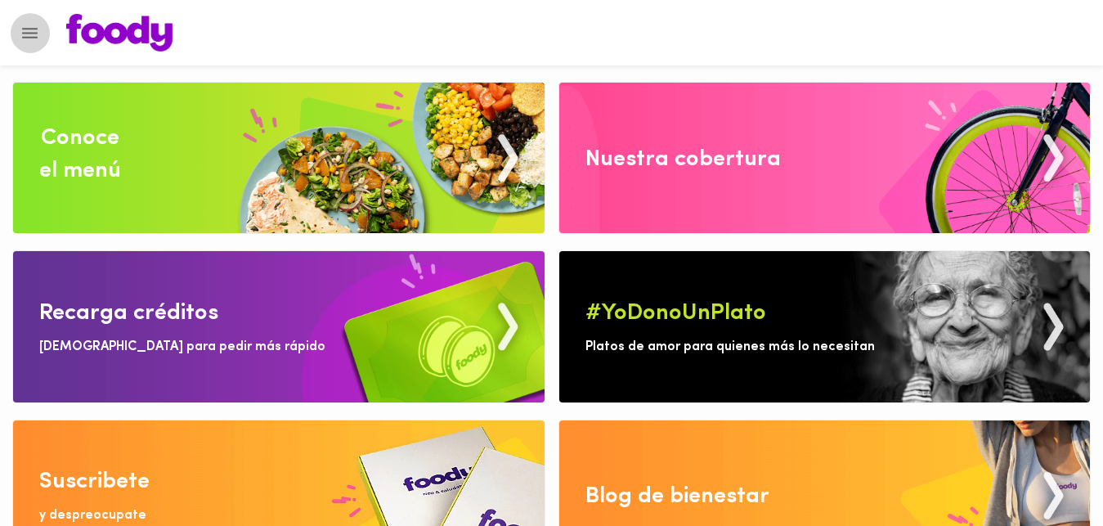
click at [29, 35] on icon "Menu" at bounding box center [30, 33] width 20 height 20
click at [29, 37] on icon "Menu" at bounding box center [30, 33] width 16 height 11
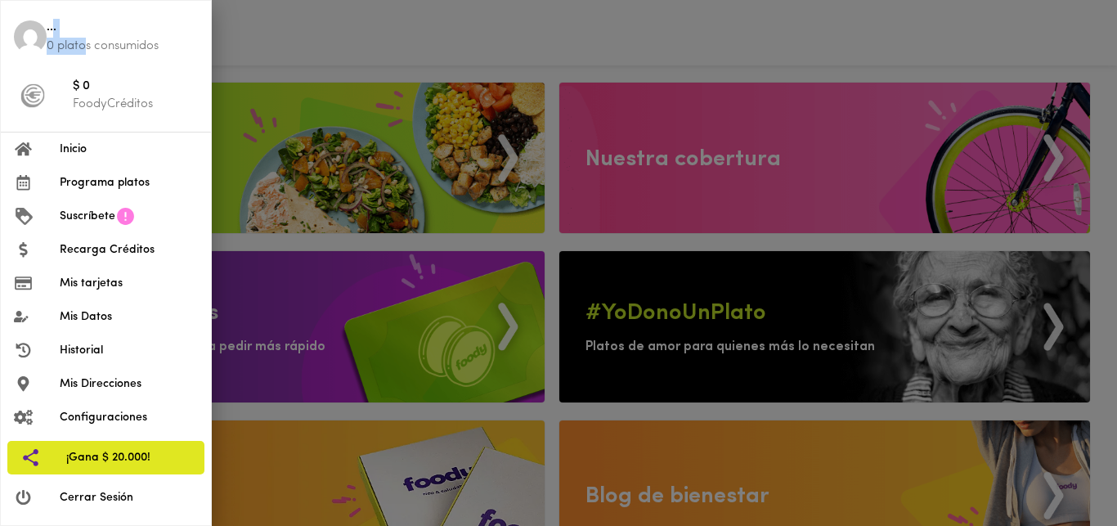
drag, startPoint x: 52, startPoint y: 35, endPoint x: 83, endPoint y: 54, distance: 36.3
click at [83, 54] on div "... 0 platos consumidos" at bounding box center [122, 37] width 151 height 36
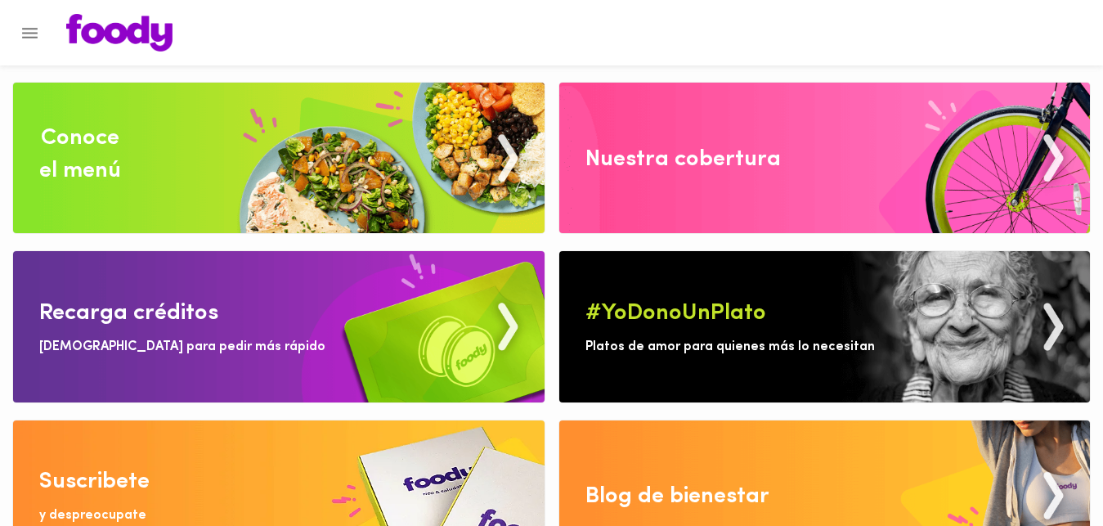
click at [177, 319] on div "Recarga créditos" at bounding box center [128, 313] width 179 height 33
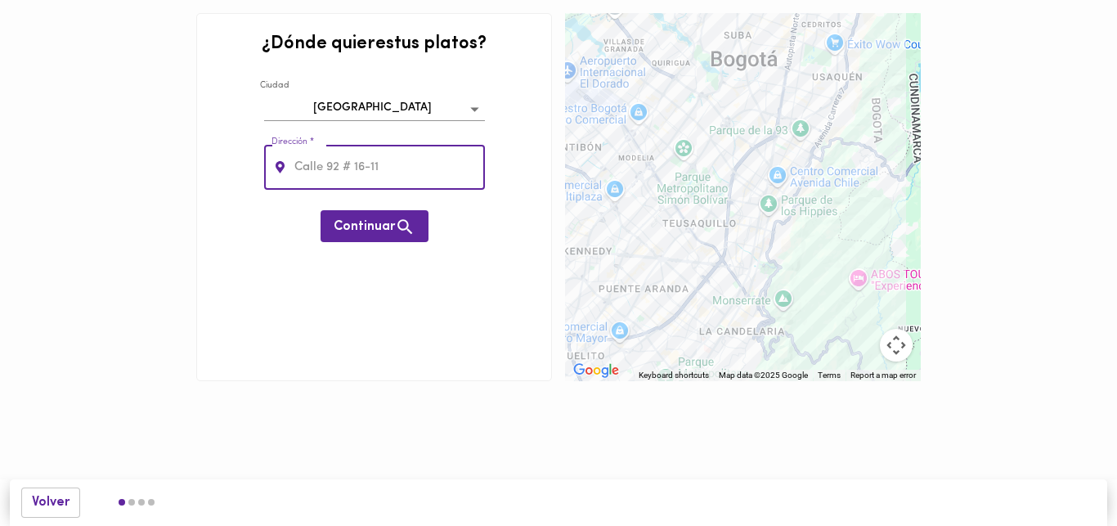
click at [470, 107] on body "¿Dónde quieres tus platos ? Ciudad Bogotá bogota Dirección * Dirección * Contin…" at bounding box center [558, 215] width 1117 height 430
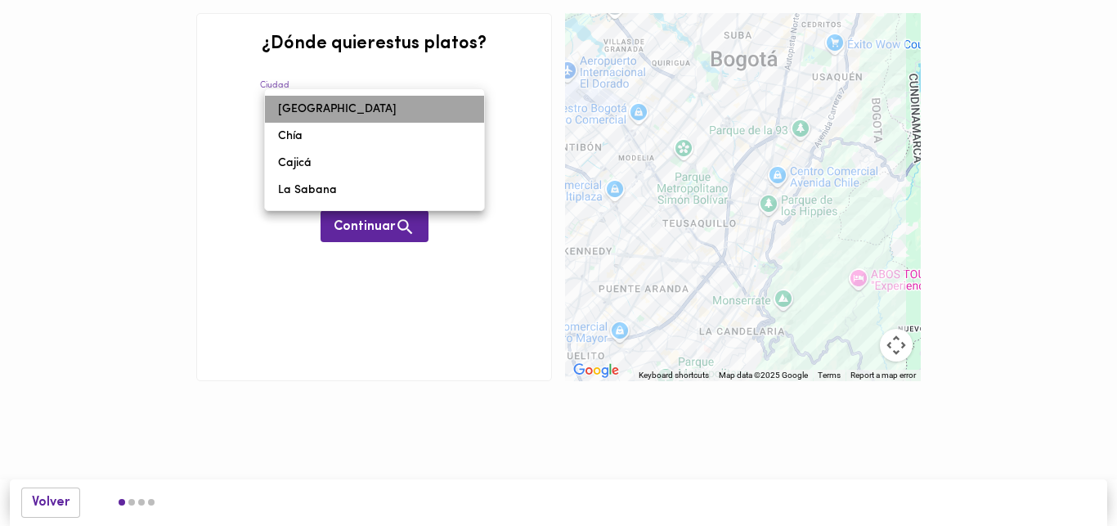
click at [468, 107] on li "[GEOGRAPHIC_DATA]" at bounding box center [374, 109] width 219 height 27
click at [471, 109] on body "¿Dónde quieres tus platos ? Ciudad Bogotá bogota Dirección * Dirección * Contin…" at bounding box center [558, 215] width 1117 height 430
click at [395, 146] on li "Chía" at bounding box center [374, 136] width 219 height 27
type input "chia"
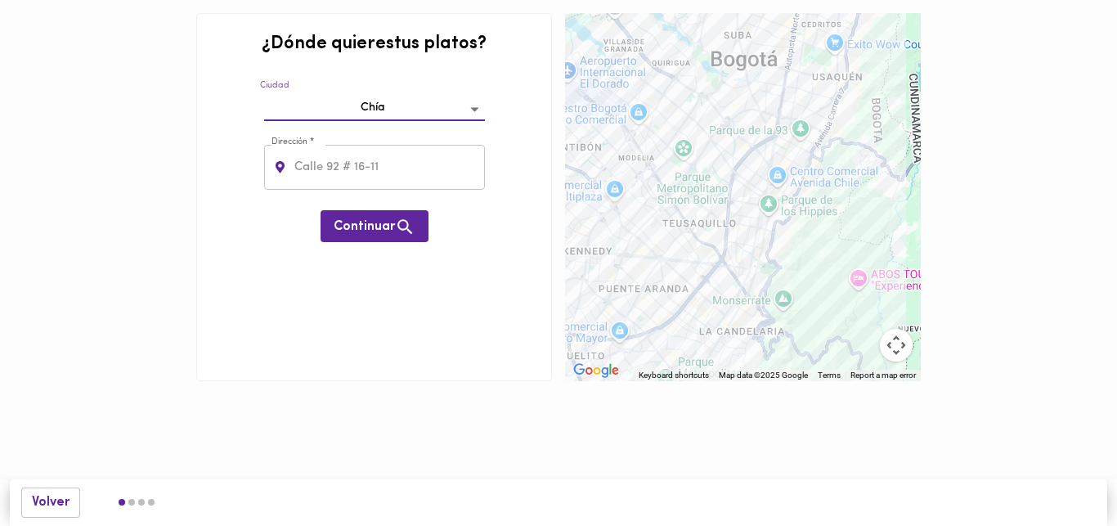
click at [354, 169] on input "text" at bounding box center [388, 167] width 194 height 45
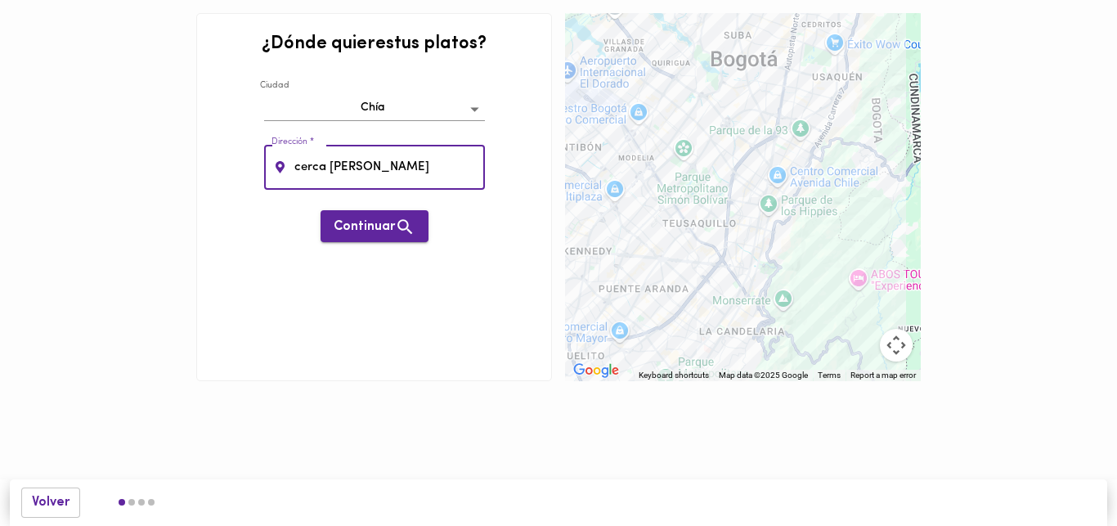
type input "cerca de piedra"
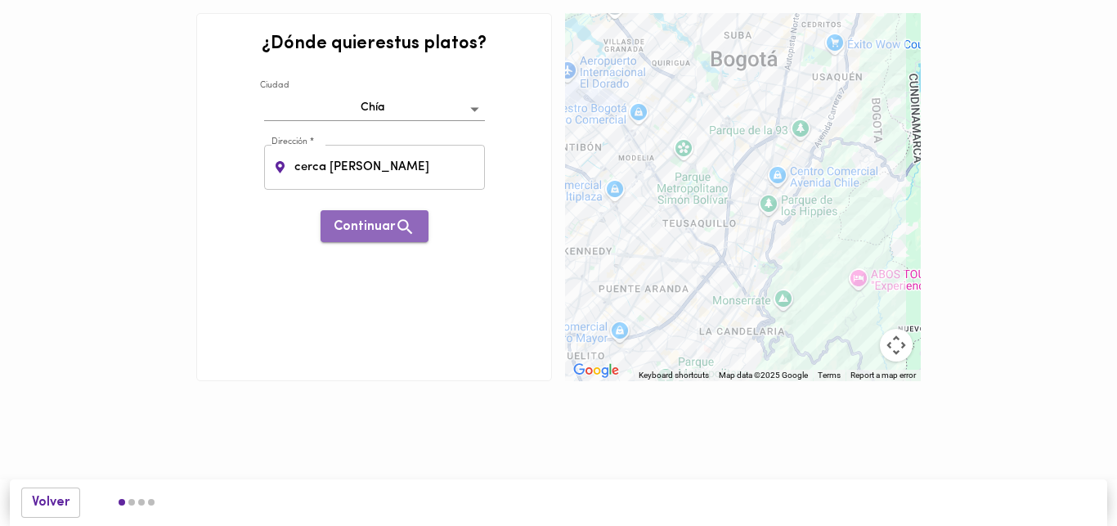
click at [373, 222] on span "Continuar" at bounding box center [375, 227] width 82 height 20
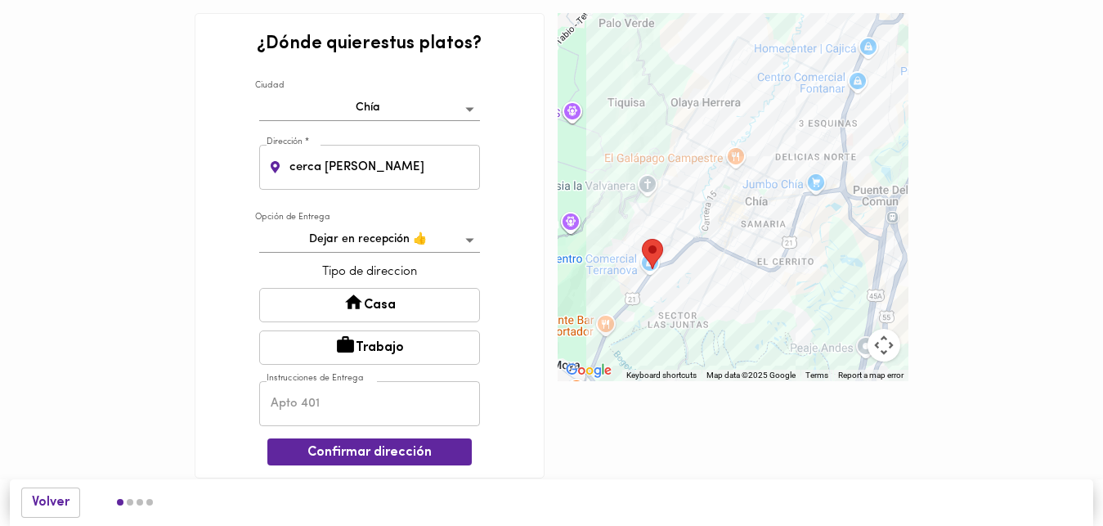
drag, startPoint x: 680, startPoint y: 243, endPoint x: 599, endPoint y: 317, distance: 109.4
click at [599, 317] on div at bounding box center [733, 197] width 351 height 368
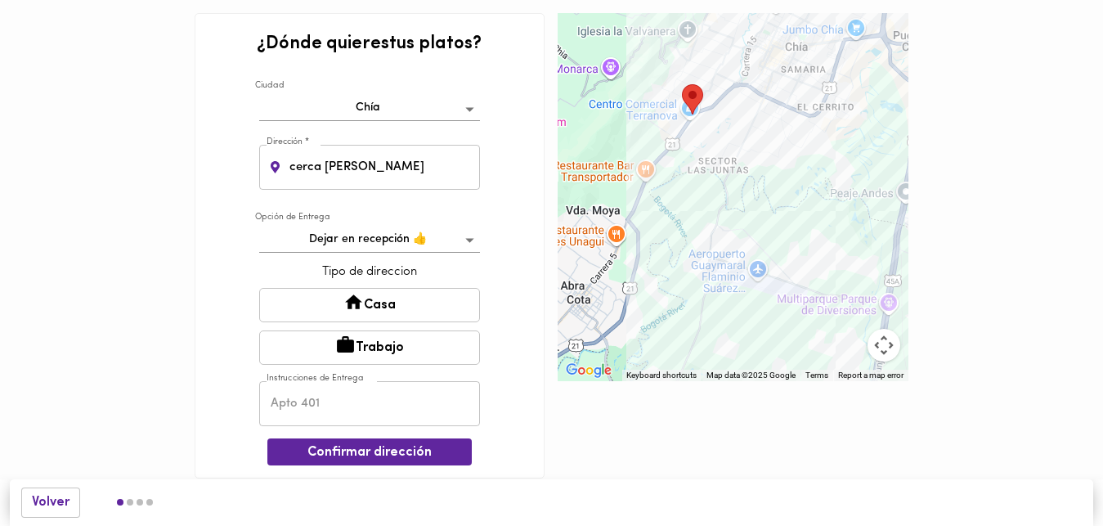
drag, startPoint x: 714, startPoint y: 188, endPoint x: 754, endPoint y: 35, distance: 158.1
click at [754, 35] on div at bounding box center [733, 197] width 351 height 368
click at [470, 240] on body "¿Dónde quieres tus platos ? Ciudad Chía chia Dirección * cerca de piedra Direcc…" at bounding box center [551, 264] width 1103 height 528
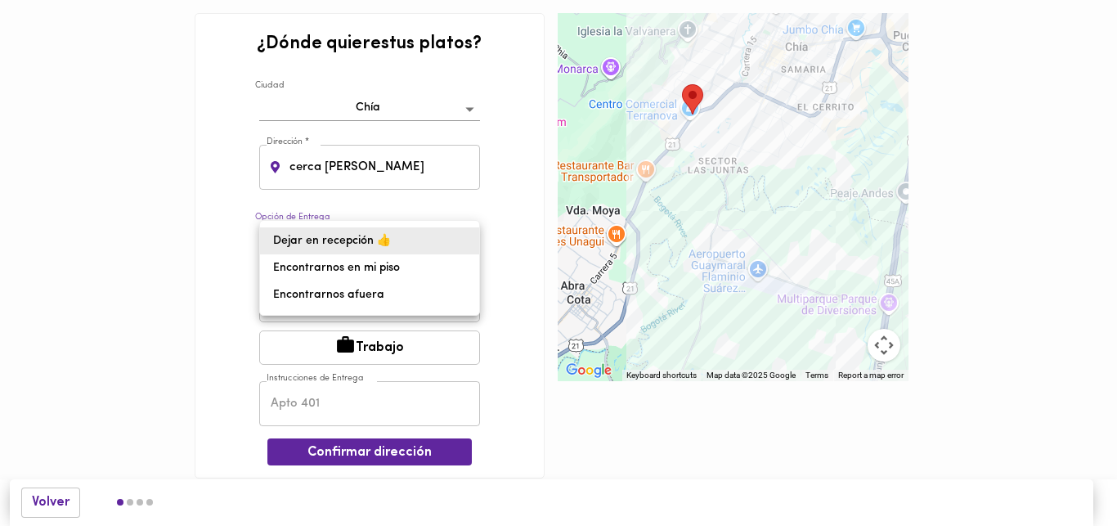
click at [470, 240] on li "Dejar en recepción 👍" at bounding box center [369, 240] width 219 height 27
click at [470, 240] on body "¿Dónde quieres tus platos ? Ciudad Chía chia Dirección * cerca de piedra Direcc…" at bounding box center [558, 264] width 1117 height 528
click at [361, 294] on li "Encontrarnos afuera" at bounding box center [369, 294] width 219 height 27
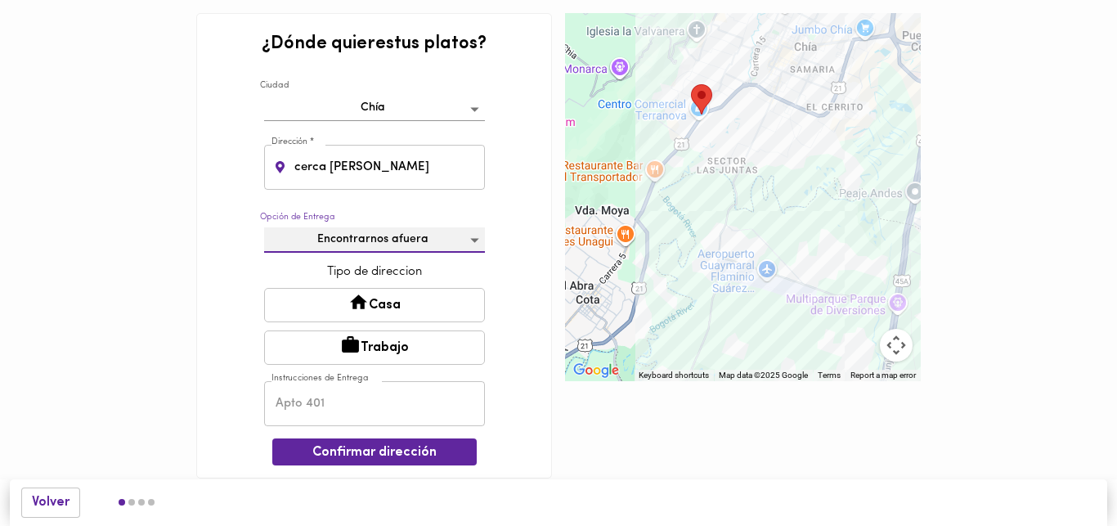
type input "meet-outside"
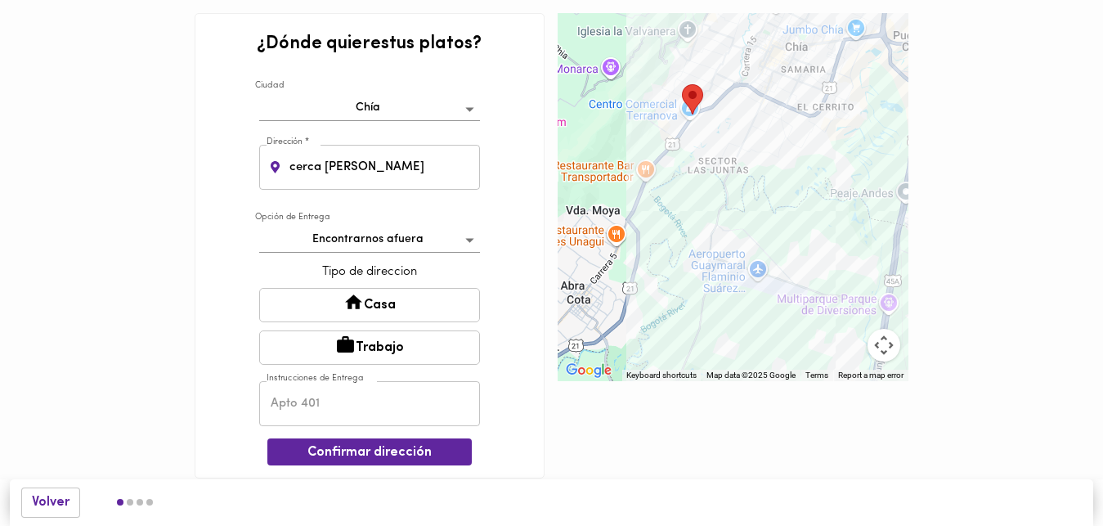
click at [397, 304] on button "Casa" at bounding box center [369, 305] width 221 height 34
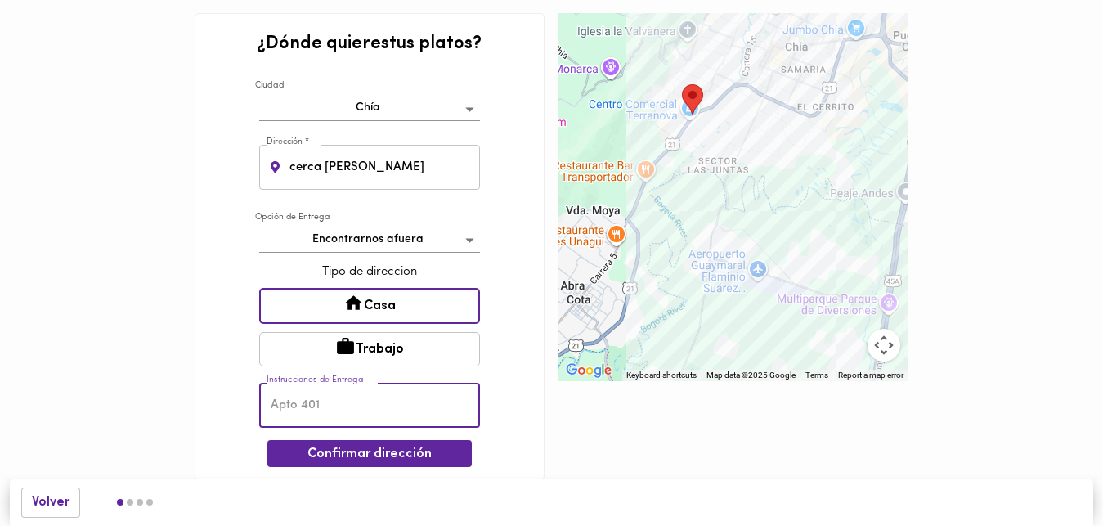
click at [361, 411] on input "text" at bounding box center [369, 405] width 221 height 45
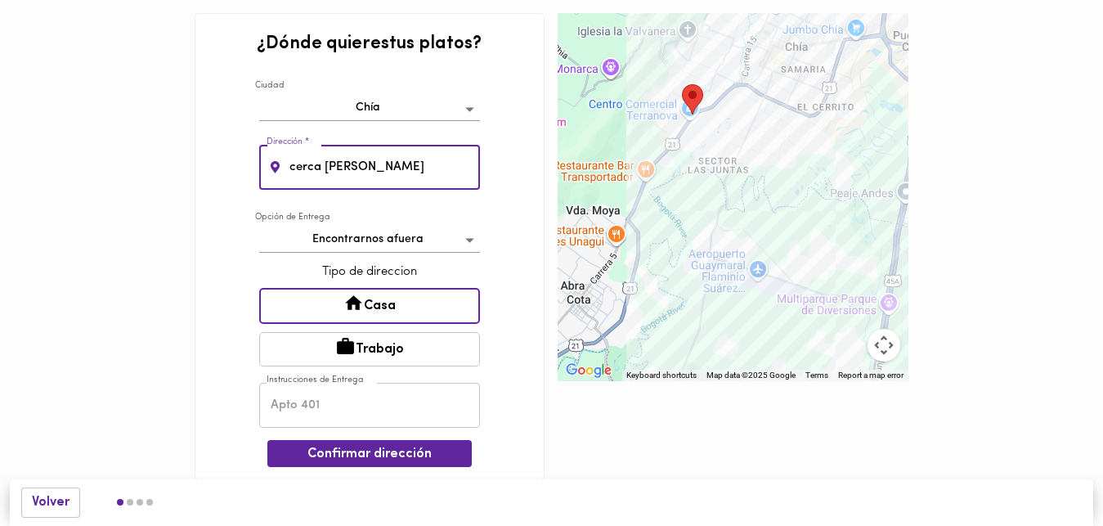
click at [426, 161] on input "cerca de piedra" at bounding box center [383, 167] width 194 height 45
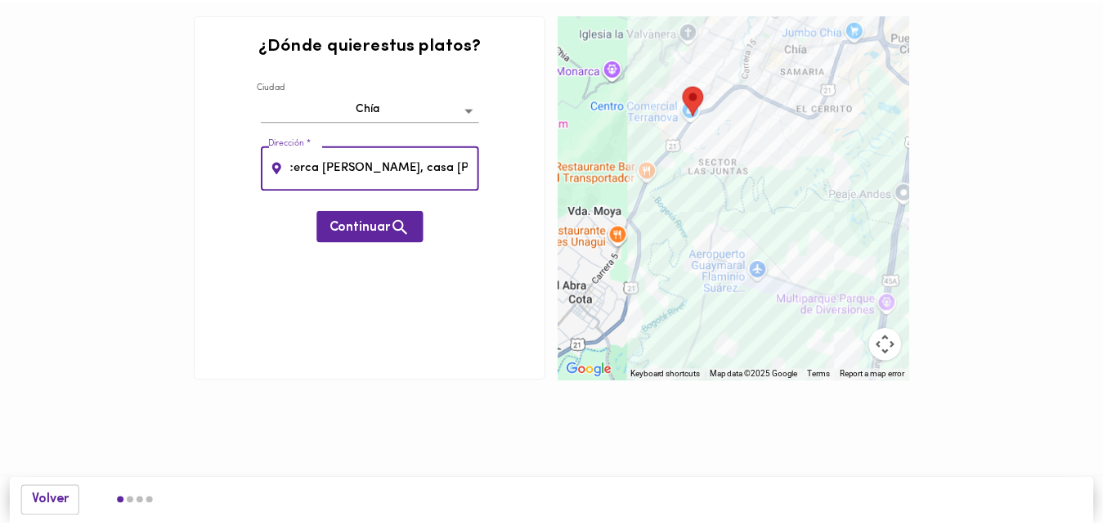
scroll to position [0, 7]
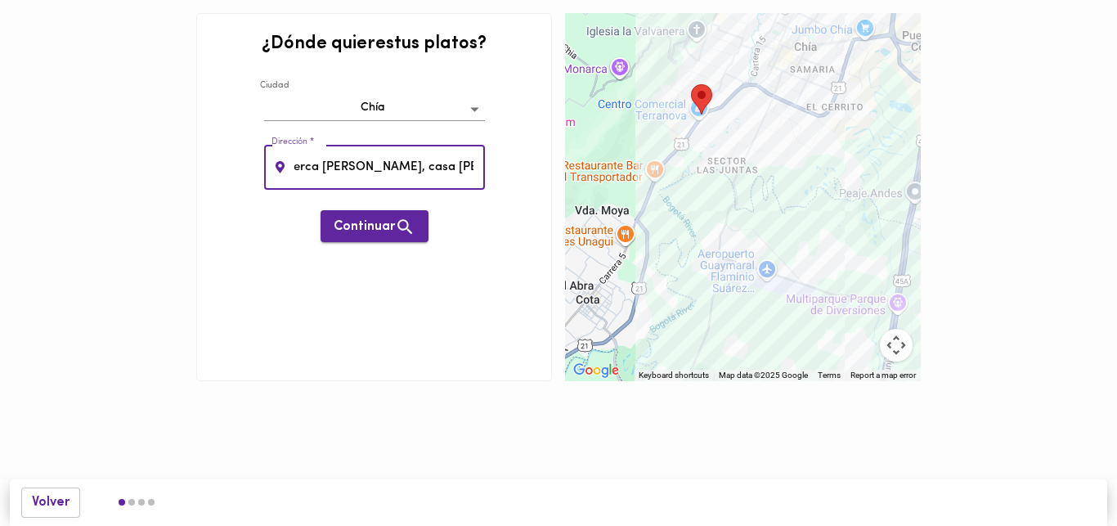
type input "cerca de piedra, casa de piedra 1"
click at [405, 216] on button "Continuar" at bounding box center [375, 226] width 108 height 32
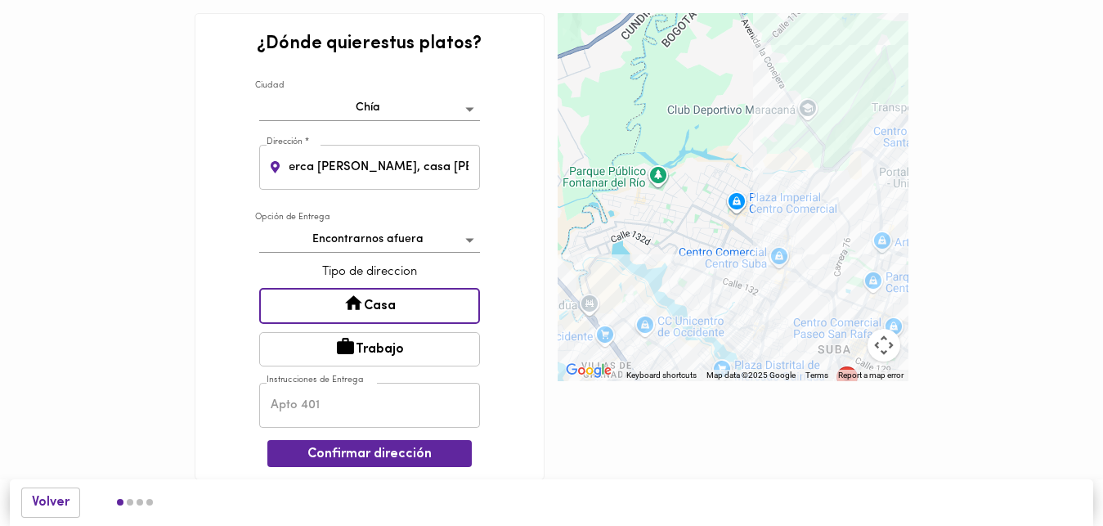
drag, startPoint x: 633, startPoint y: 110, endPoint x: 735, endPoint y: 290, distance: 205.9
click at [735, 290] on div at bounding box center [733, 197] width 351 height 368
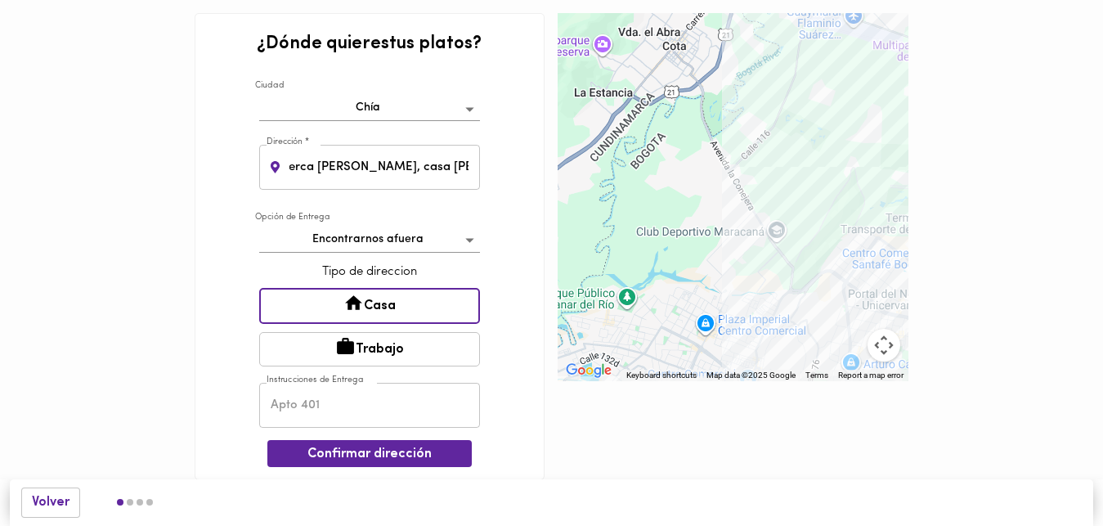
drag, startPoint x: 672, startPoint y: 148, endPoint x: 638, endPoint y: 285, distance: 141.7
click at [638, 285] on div at bounding box center [733, 197] width 351 height 368
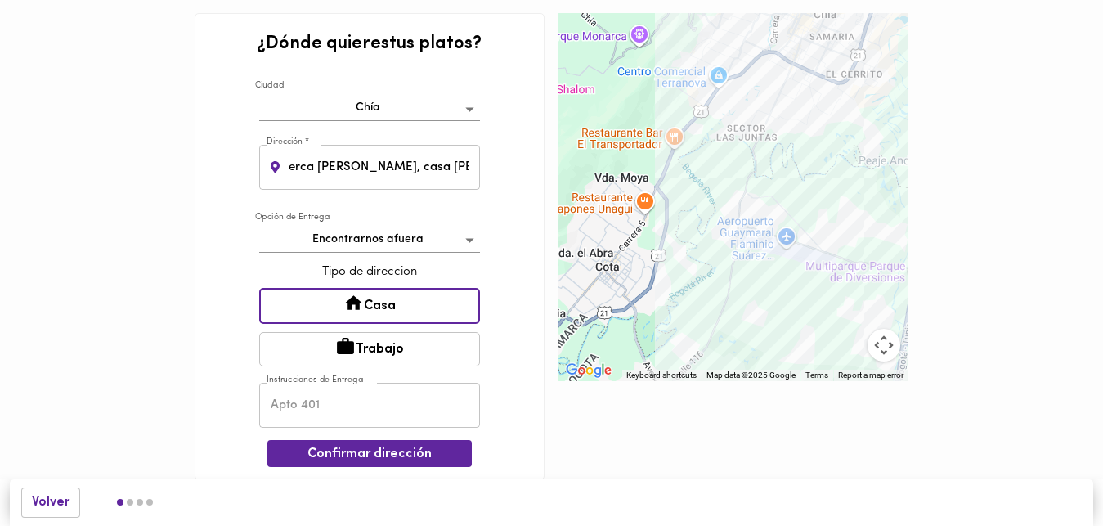
drag, startPoint x: 791, startPoint y: 83, endPoint x: 727, endPoint y: 291, distance: 218.1
click at [727, 291] on div at bounding box center [733, 197] width 351 height 368
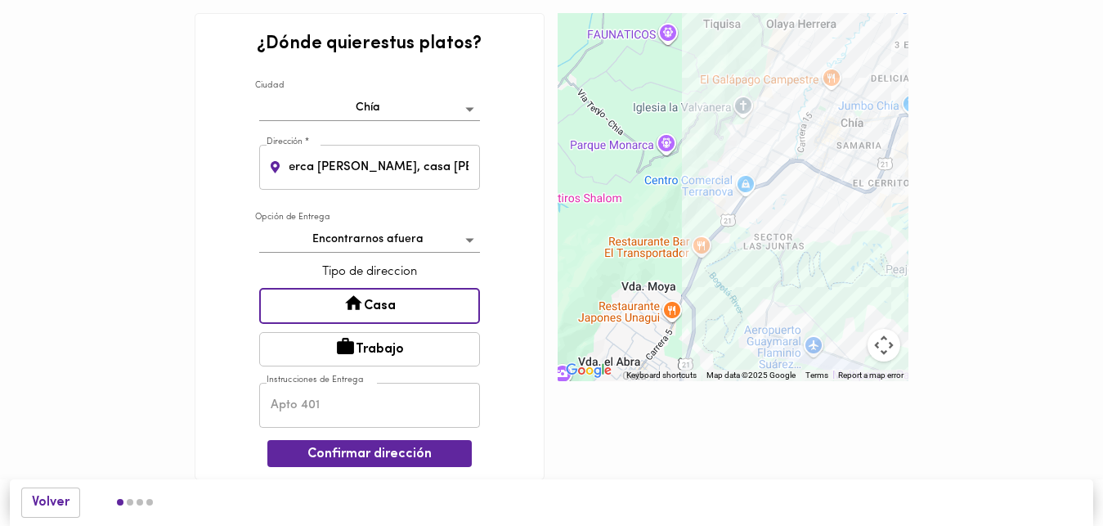
drag, startPoint x: 711, startPoint y: 182, endPoint x: 738, endPoint y: 289, distance: 110.5
click at [738, 289] on div at bounding box center [733, 197] width 351 height 368
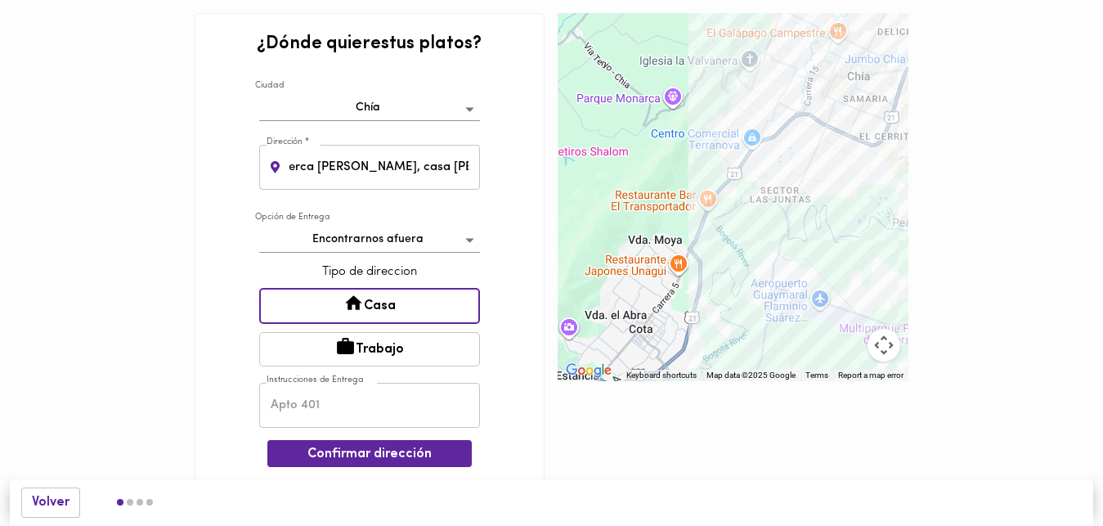
drag, startPoint x: 738, startPoint y: 289, endPoint x: 744, endPoint y: 242, distance: 47.0
click at [744, 242] on div at bounding box center [733, 197] width 351 height 368
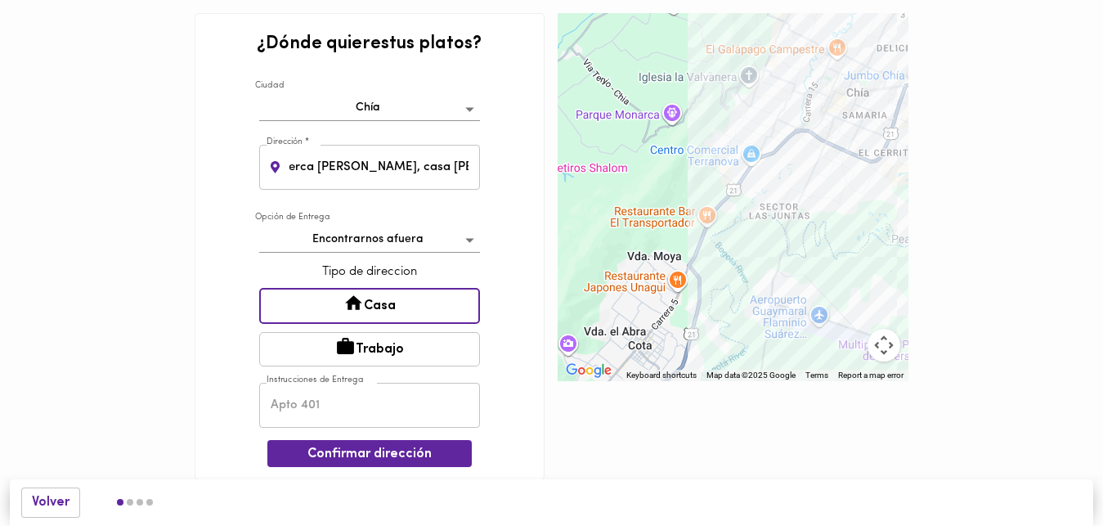
click at [749, 236] on div at bounding box center [733, 197] width 351 height 368
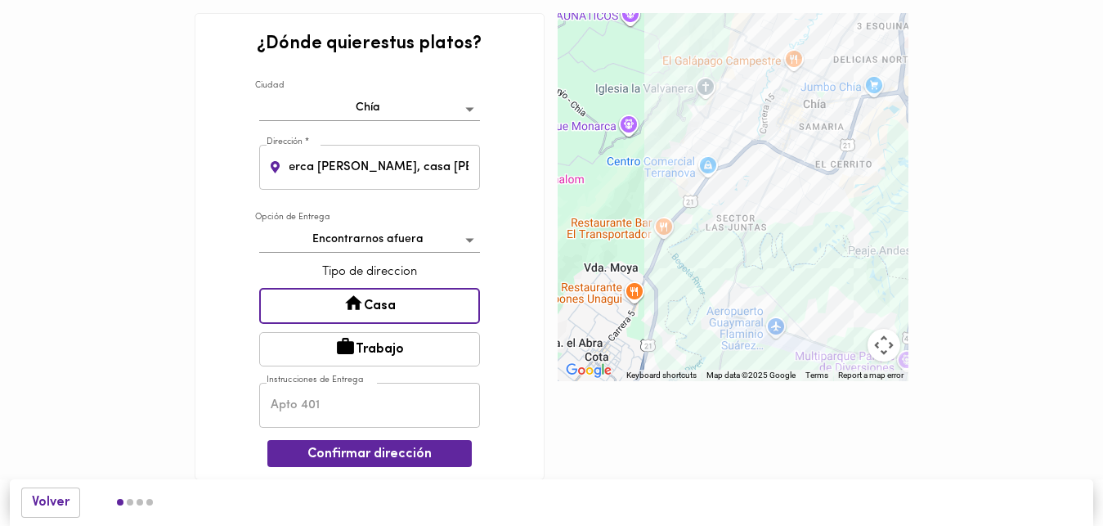
drag, startPoint x: 749, startPoint y: 236, endPoint x: 692, endPoint y: 245, distance: 58.0
click at [692, 245] on div at bounding box center [733, 197] width 351 height 368
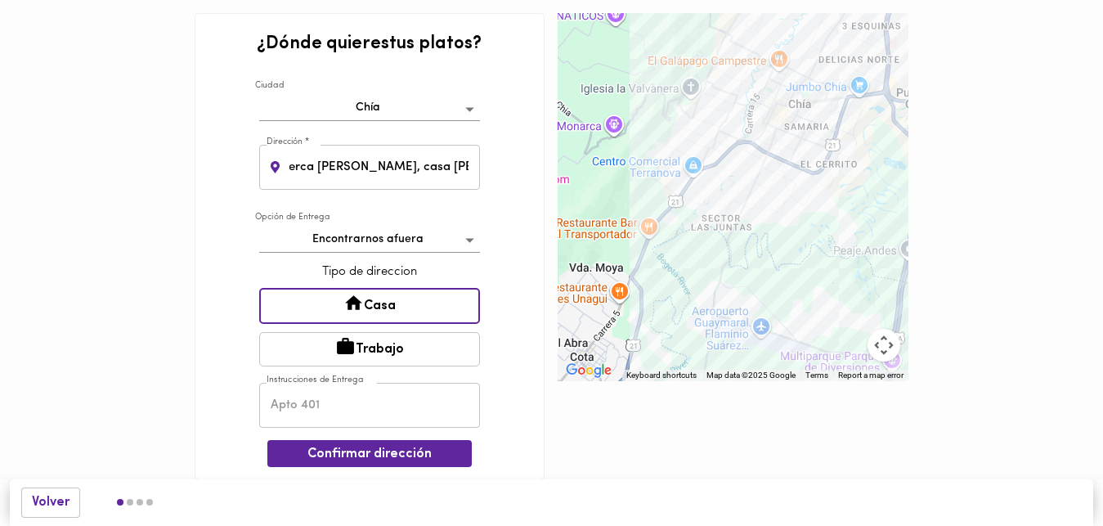
click at [692, 245] on div at bounding box center [733, 197] width 351 height 368
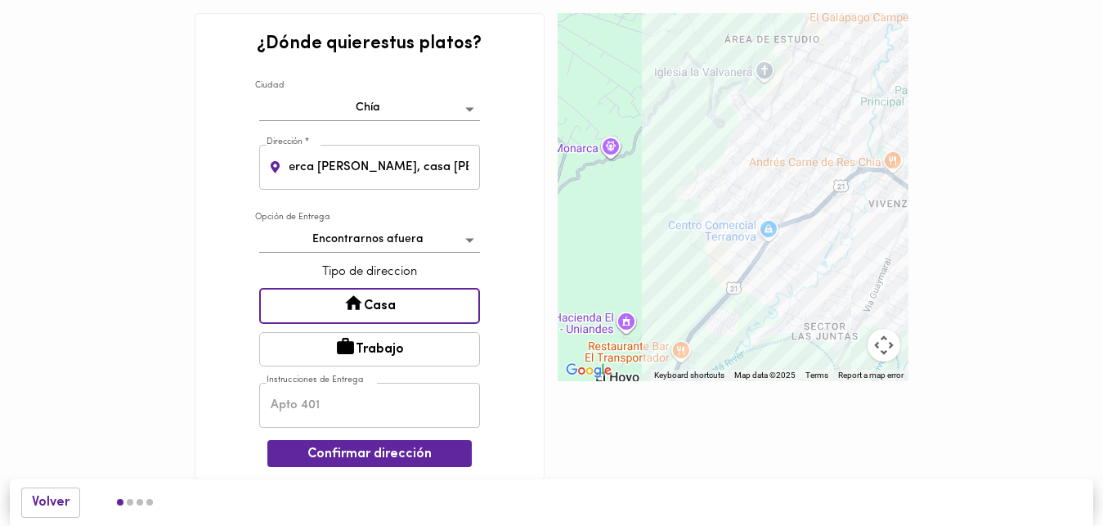
drag, startPoint x: 621, startPoint y: 133, endPoint x: 694, endPoint y: 267, distance: 153.7
click at [694, 267] on div at bounding box center [733, 197] width 351 height 368
click at [720, 200] on div at bounding box center [733, 197] width 351 height 368
click at [721, 210] on div at bounding box center [733, 197] width 351 height 368
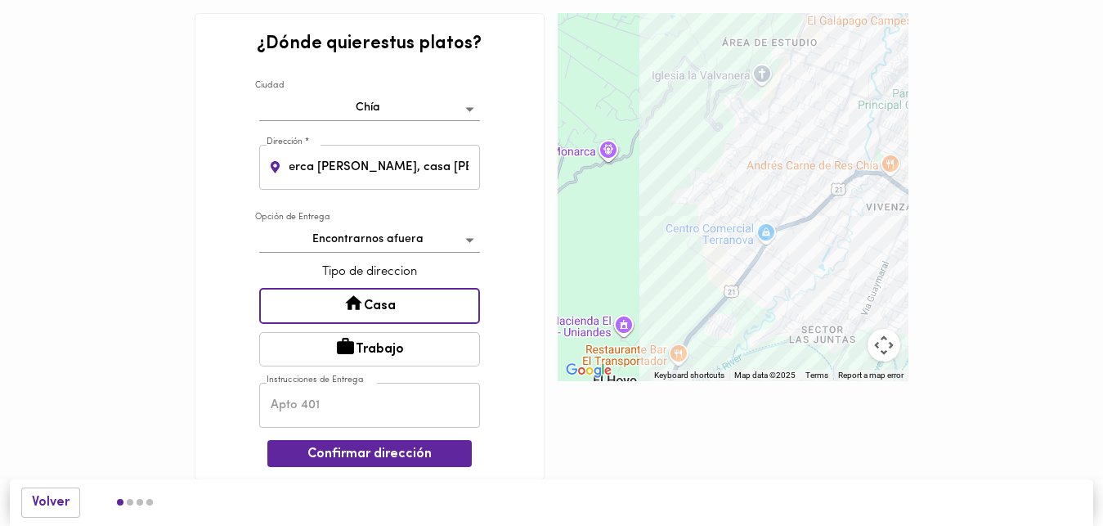
click at [721, 210] on div at bounding box center [733, 197] width 351 height 368
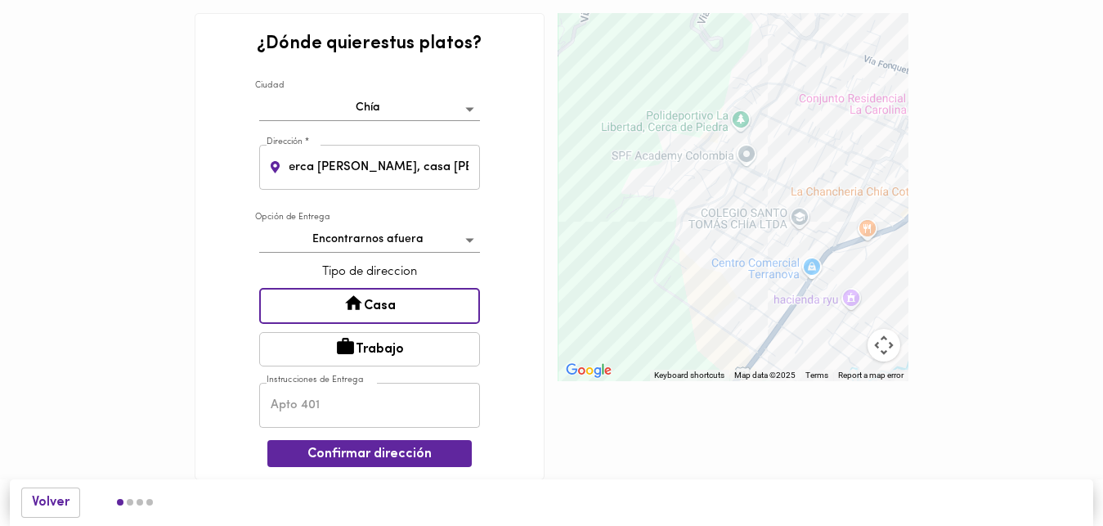
click at [297, 416] on input "text" at bounding box center [369, 405] width 221 height 45
type input "Casa 5"
click at [377, 458] on span "Confirmar dirección" at bounding box center [370, 455] width 178 height 16
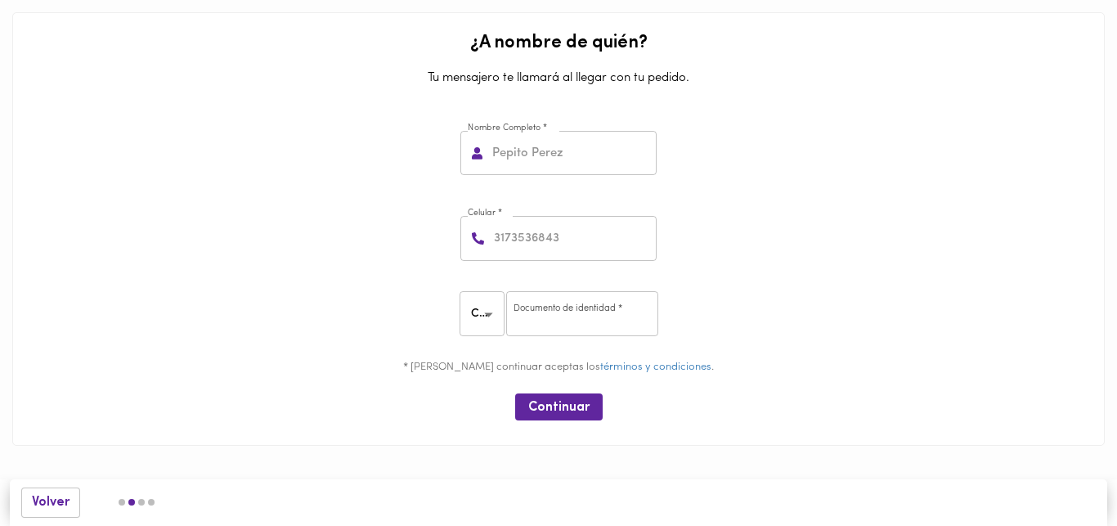
click at [527, 177] on div "Nombre Completo * Nombre Completo *" at bounding box center [558, 153] width 205 height 53
click at [528, 156] on input "text" at bounding box center [573, 153] width 168 height 45
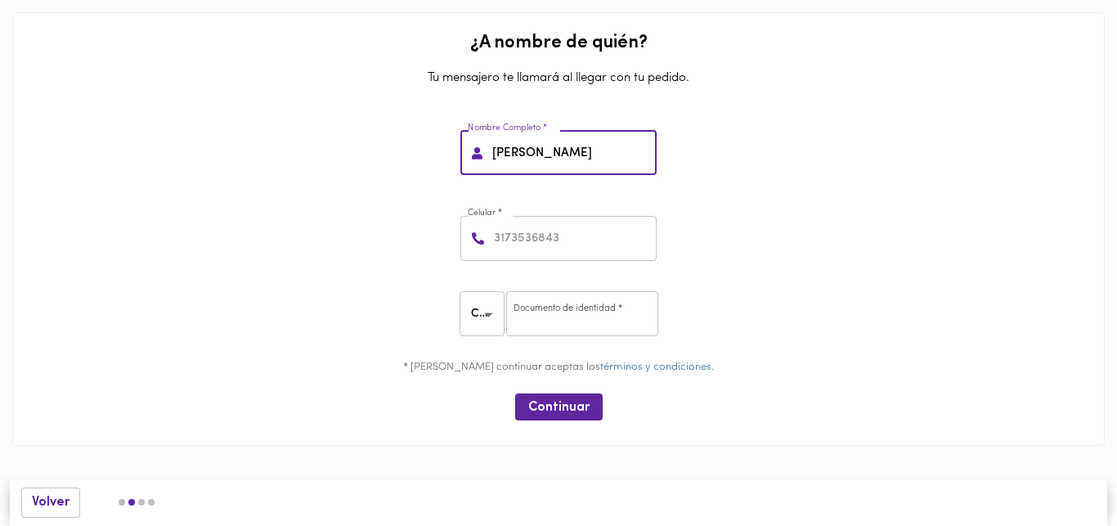
type input "Deily Burgos"
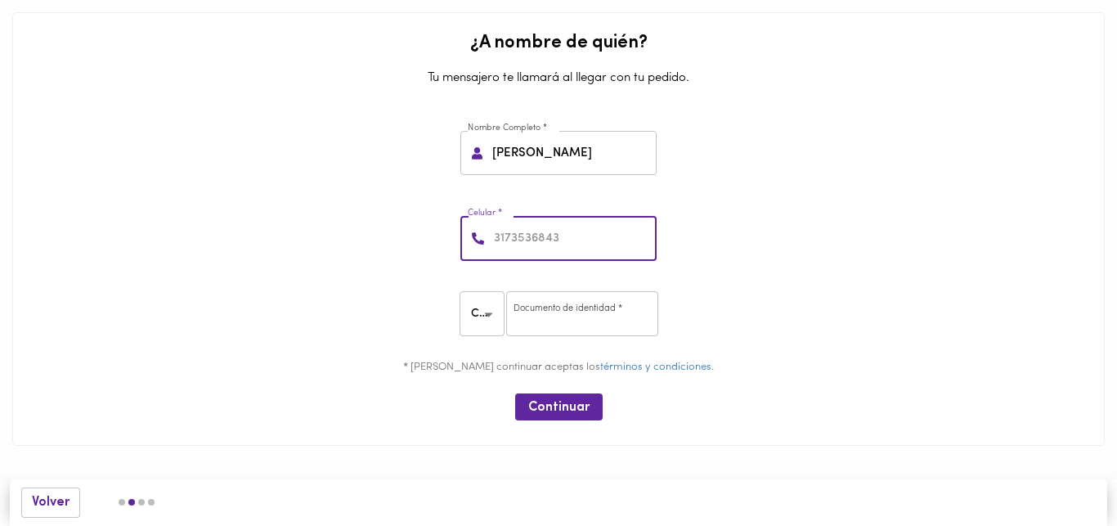
click at [522, 230] on input "number" at bounding box center [574, 238] width 166 height 45
type input "3212604099"
click at [560, 313] on input "number" at bounding box center [582, 313] width 152 height 45
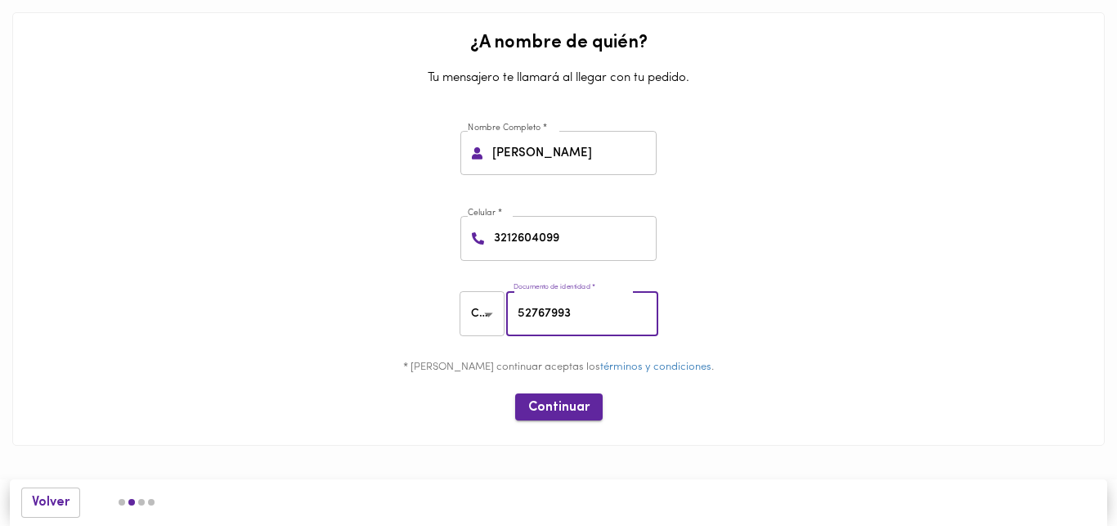
type input "52767993"
click at [564, 409] on span "Continuar" at bounding box center [558, 408] width 61 height 16
click at [562, 409] on span "Continuar" at bounding box center [558, 408] width 61 height 16
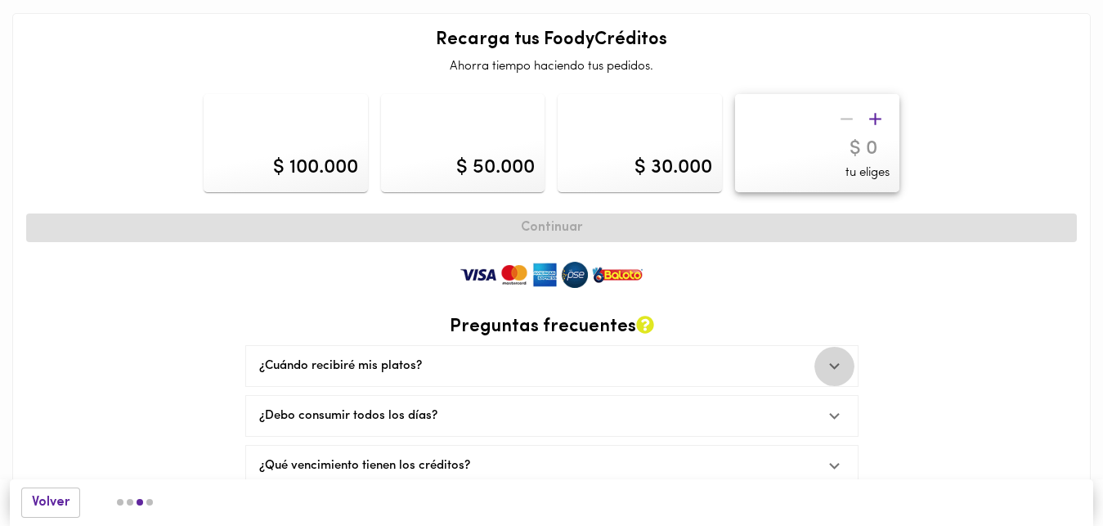
click at [837, 366] on icon at bounding box center [835, 366] width 20 height 20
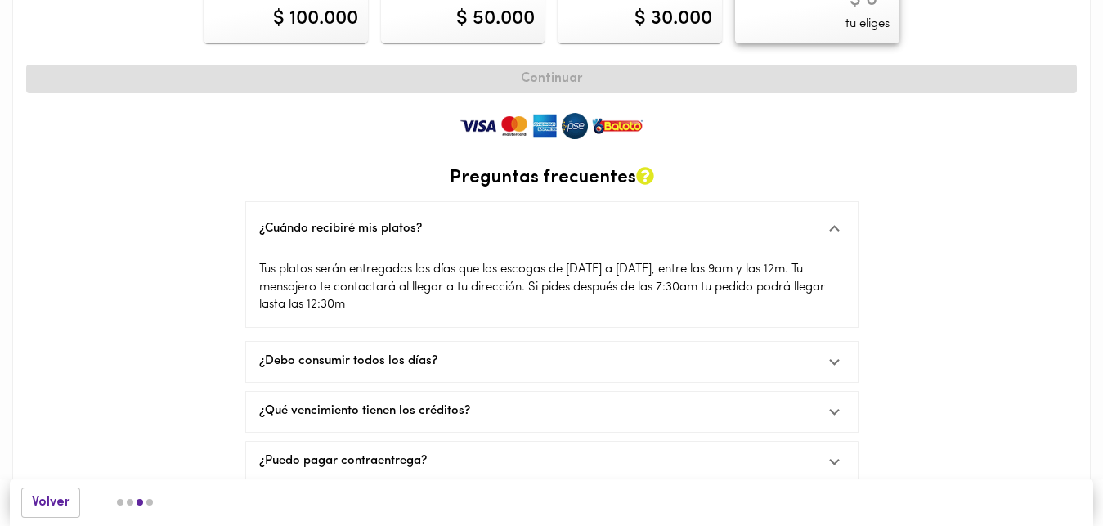
scroll to position [153, 0]
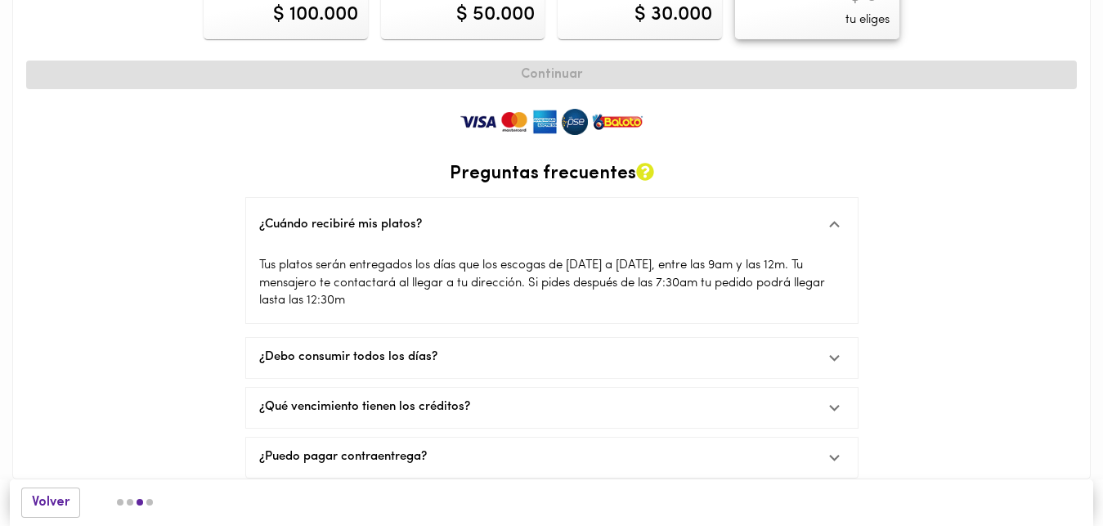
click at [832, 348] on icon at bounding box center [835, 358] width 20 height 20
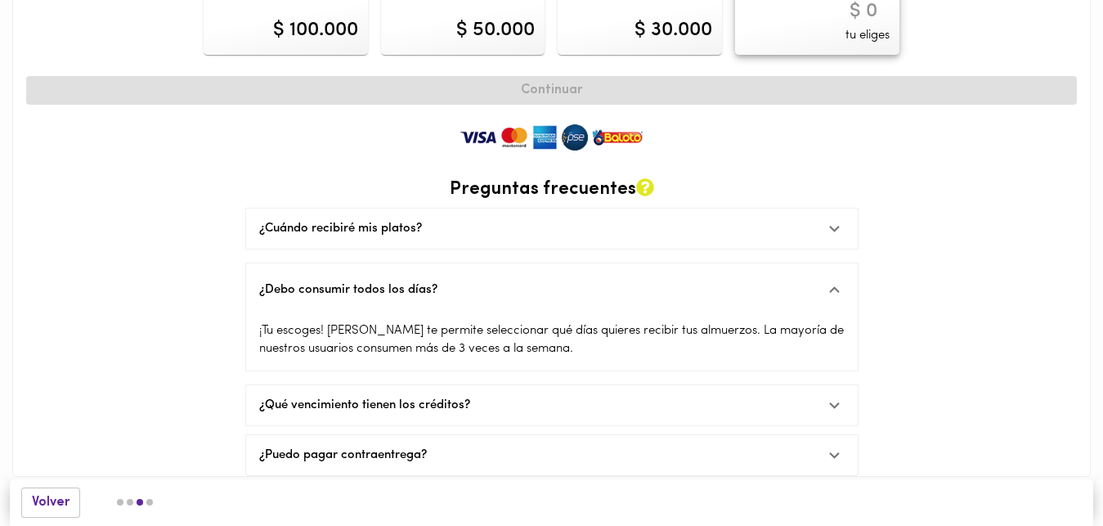
scroll to position [136, 0]
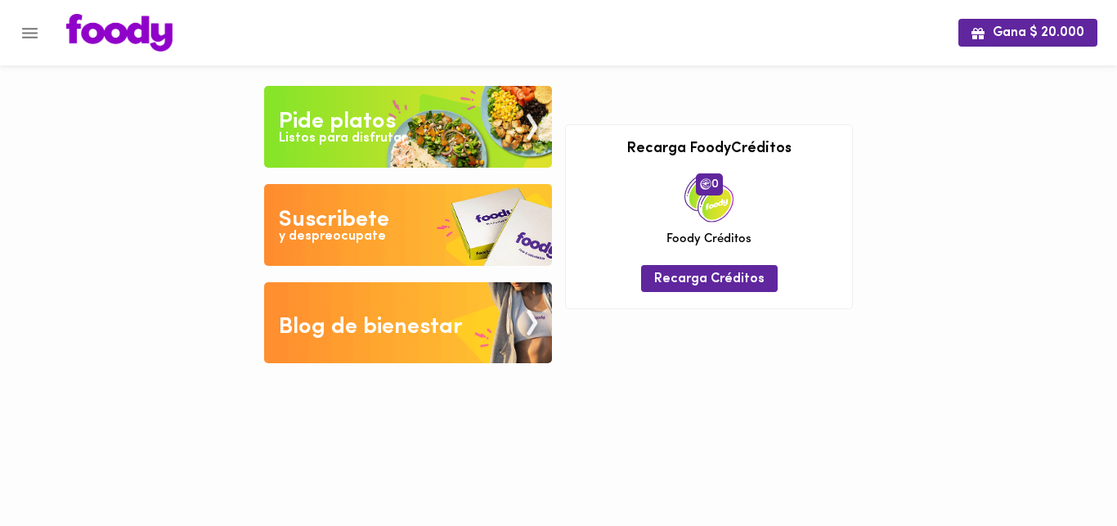
click at [901, 64] on div "Gana $ 20.000" at bounding box center [558, 32] width 1117 height 65
click at [21, 30] on icon "Menu" at bounding box center [30, 33] width 20 height 20
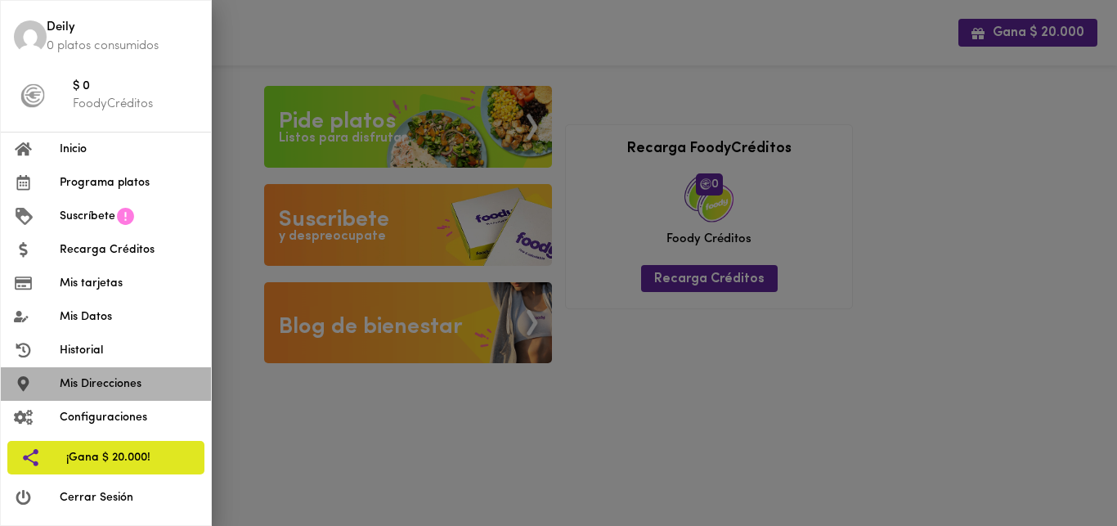
click at [113, 386] on span "Mis Direcciones" at bounding box center [129, 383] width 138 height 17
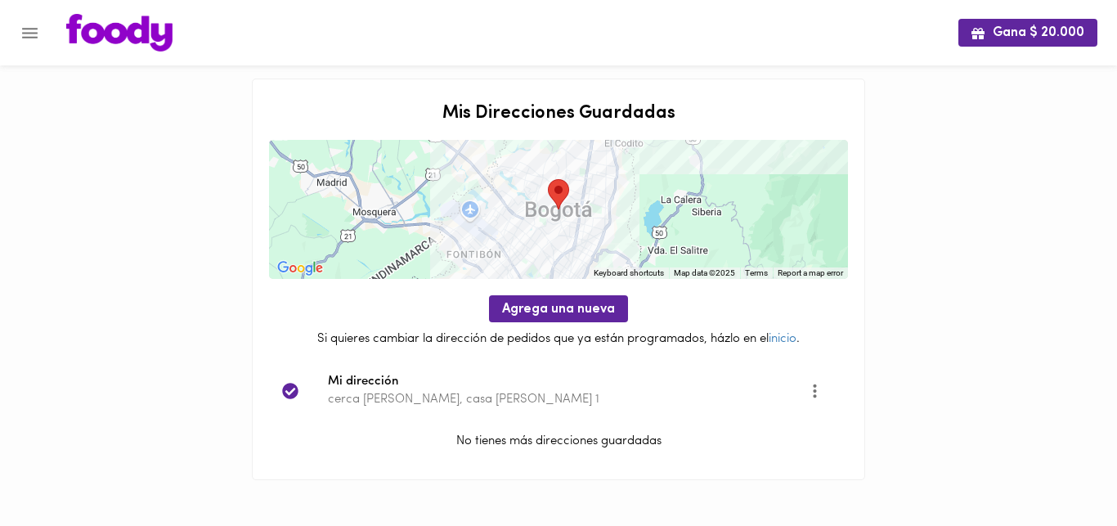
click at [529, 403] on p "cerca de piedra, casa de piedra 1" at bounding box center [568, 399] width 481 height 17
click at [510, 398] on p "cerca de piedra, casa de piedra 1" at bounding box center [568, 399] width 481 height 17
click at [811, 389] on icon "Opciones" at bounding box center [815, 390] width 20 height 20
click at [811, 391] on li "Editar" at bounding box center [825, 391] width 59 height 27
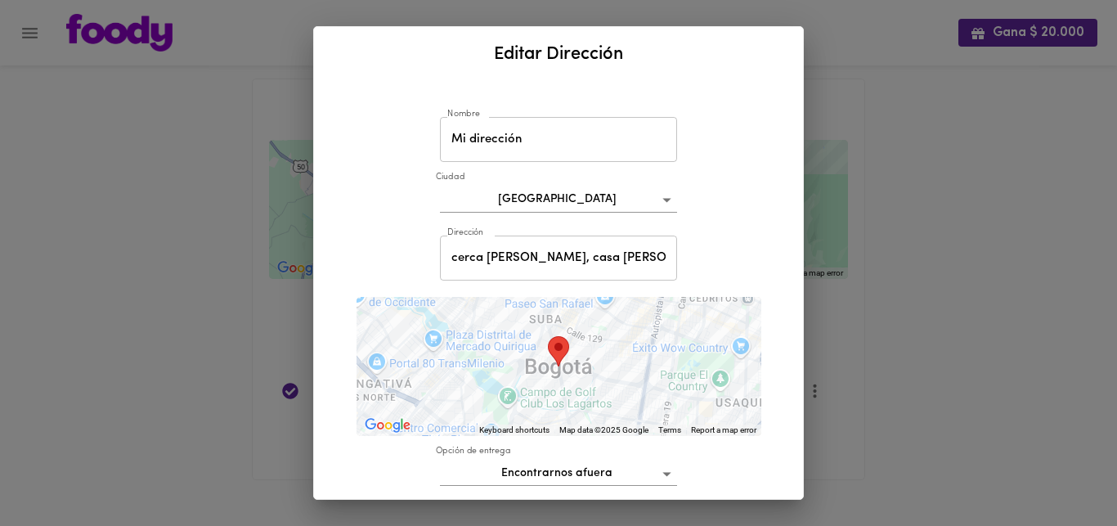
click at [561, 142] on input "Mi dirección" at bounding box center [558, 139] width 237 height 45
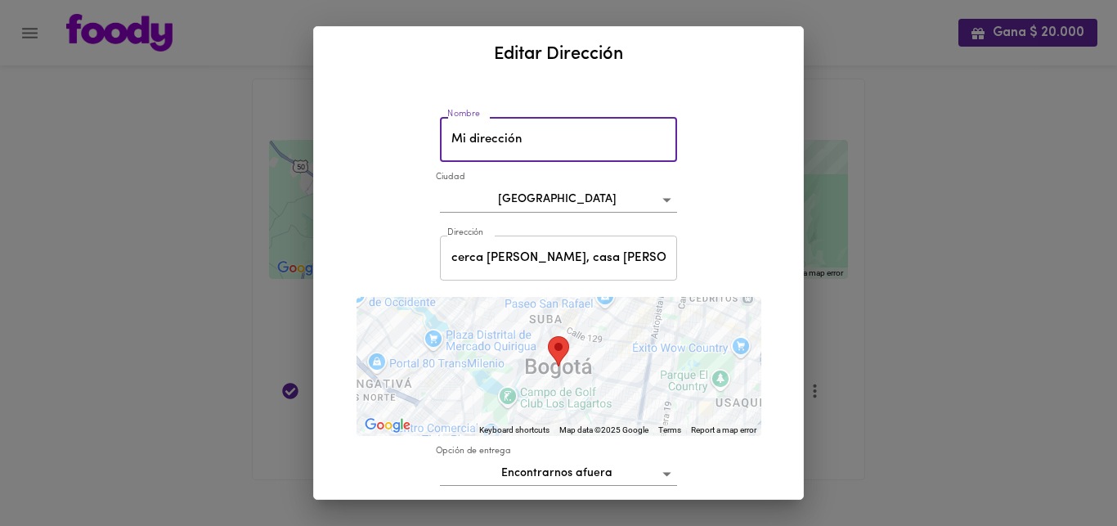
click at [641, 254] on input "cerca de piedra, casa de piedra 1" at bounding box center [558, 258] width 237 height 45
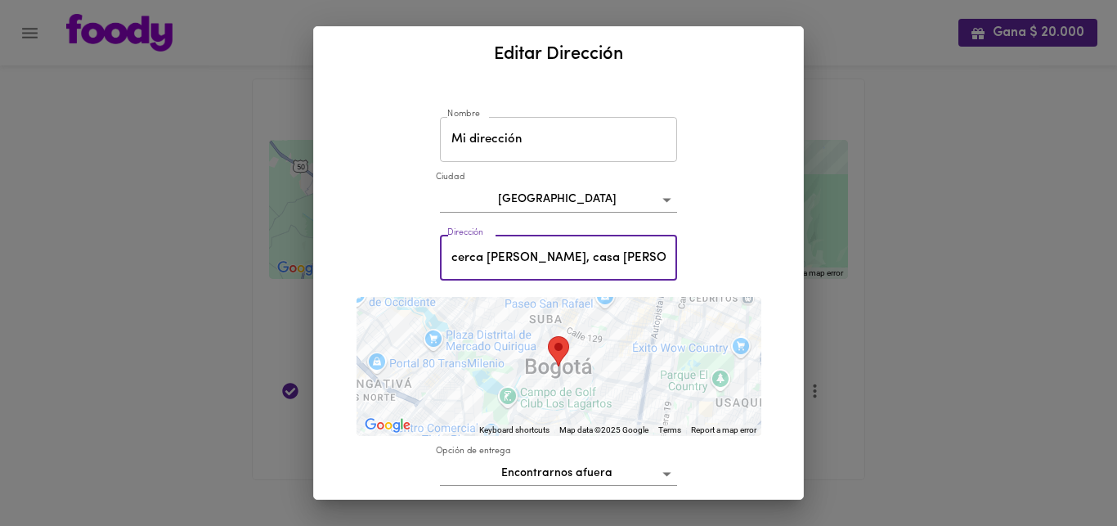
scroll to position [0, 4]
type input "cerca de piedra, casa de piedra 1, Chia"
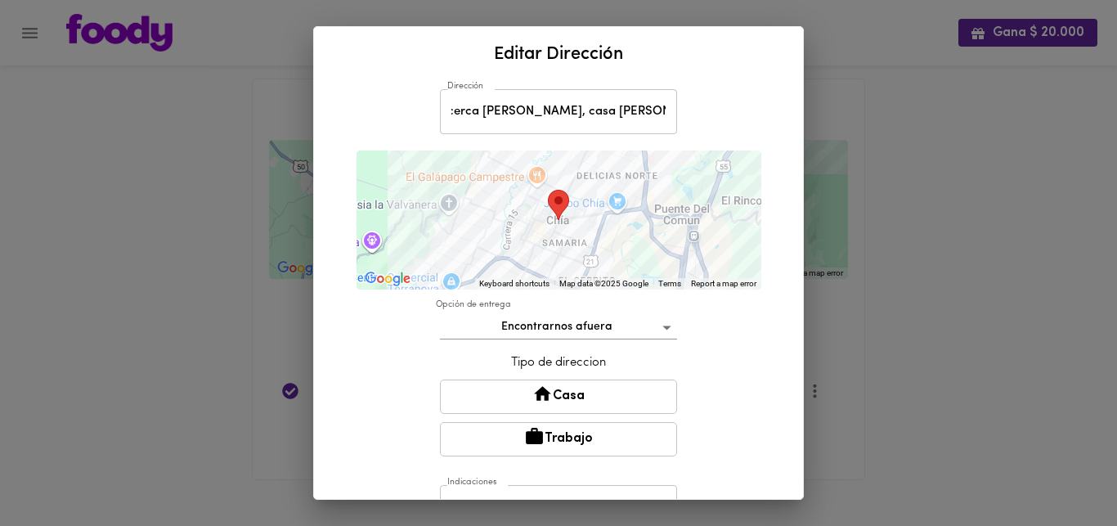
scroll to position [148, 0]
drag, startPoint x: 803, startPoint y: 312, endPoint x: 786, endPoint y: 380, distance: 70.8
click at [786, 380] on div "Editar Dirección Nombre Mi dirección Nombre Ciudad Bogotá bogota Dirección cerc…" at bounding box center [558, 263] width 491 height 474
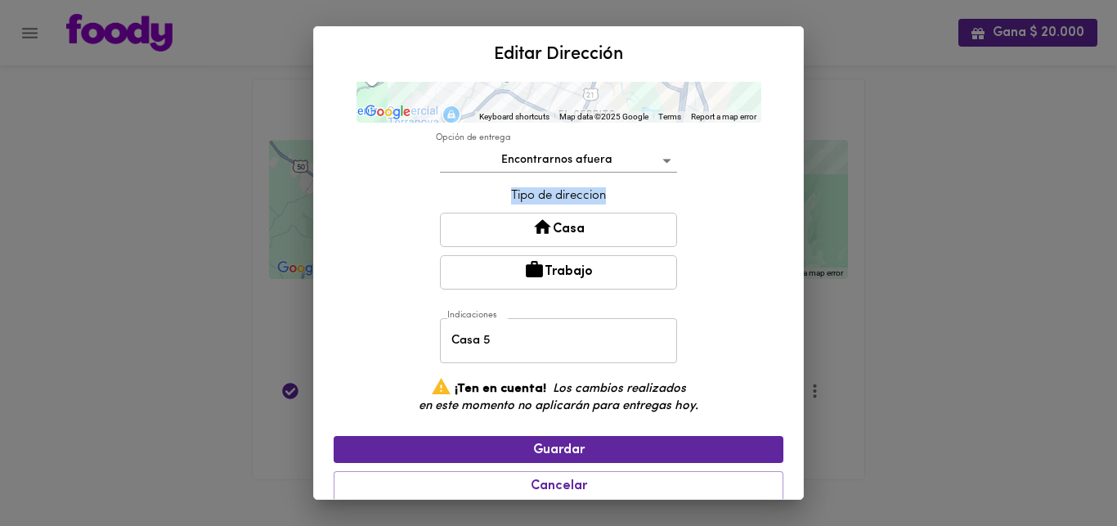
scroll to position [328, 0]
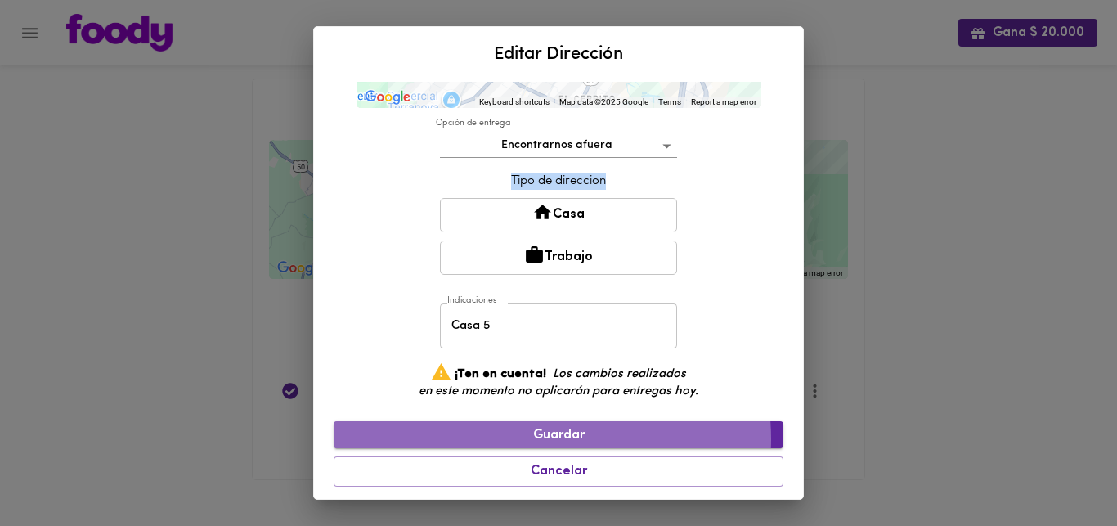
click at [537, 437] on span "Guardar" at bounding box center [559, 436] width 424 height 16
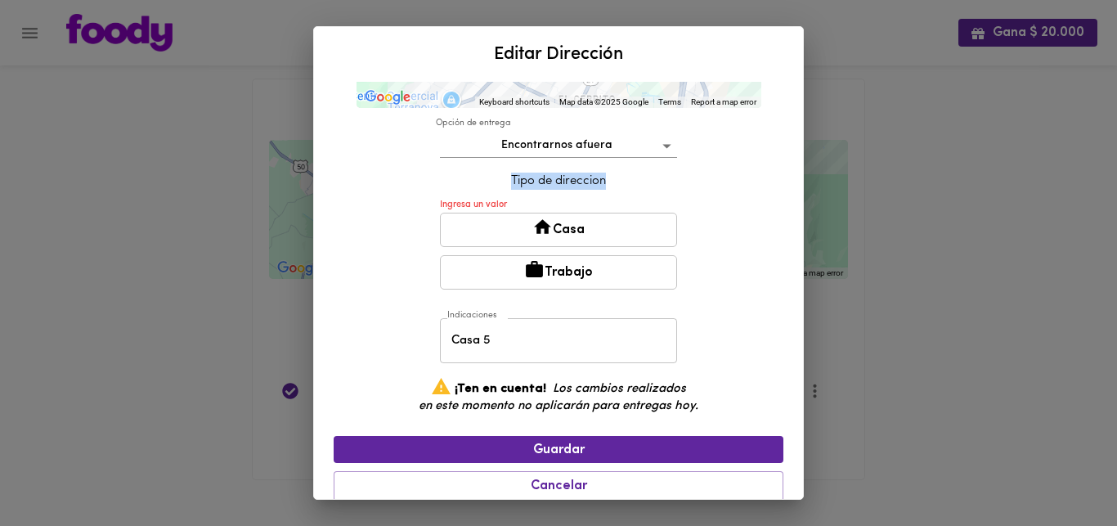
click at [549, 230] on button "Casa" at bounding box center [558, 230] width 237 height 34
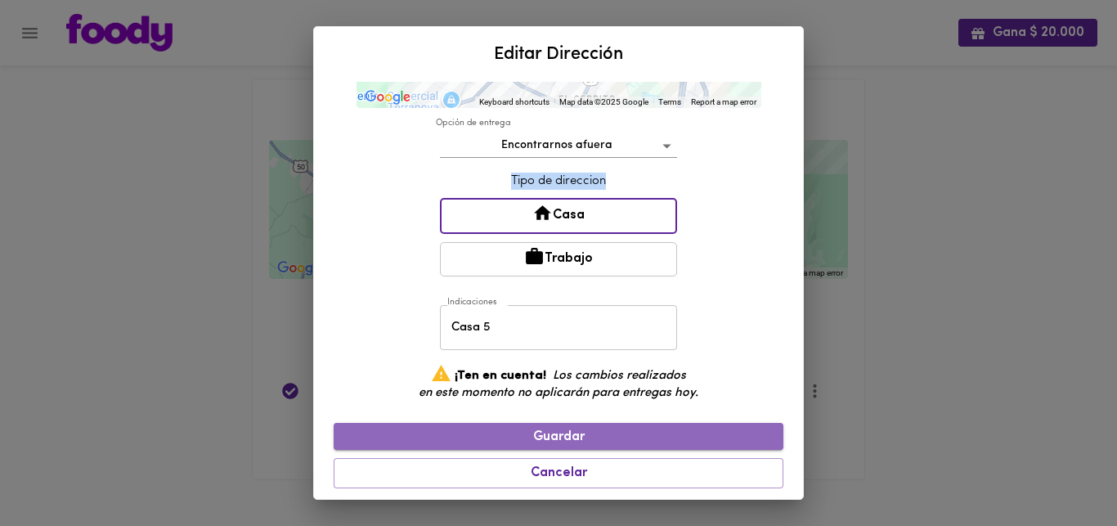
click at [591, 436] on span "Guardar" at bounding box center [559, 437] width 424 height 16
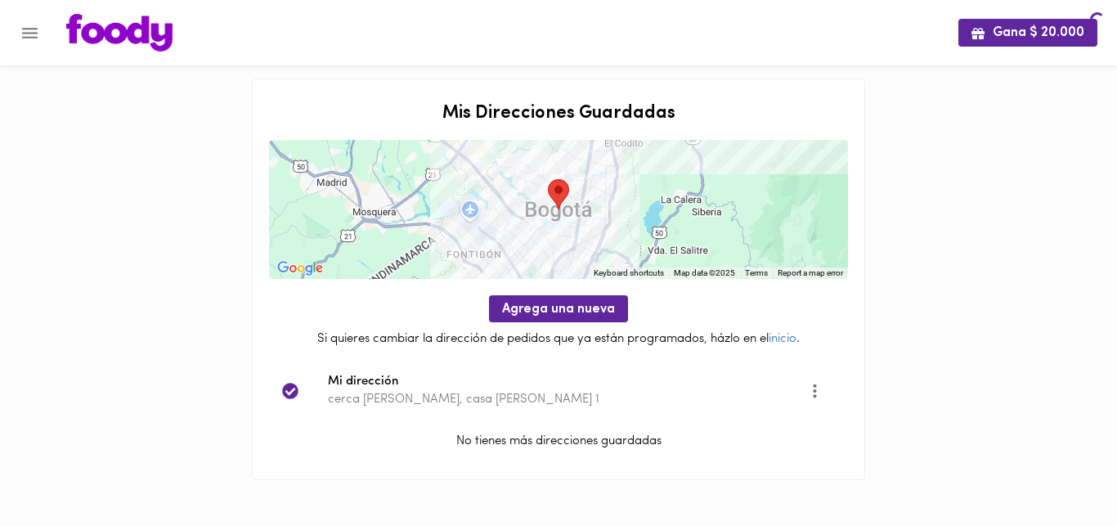
scroll to position [0, 0]
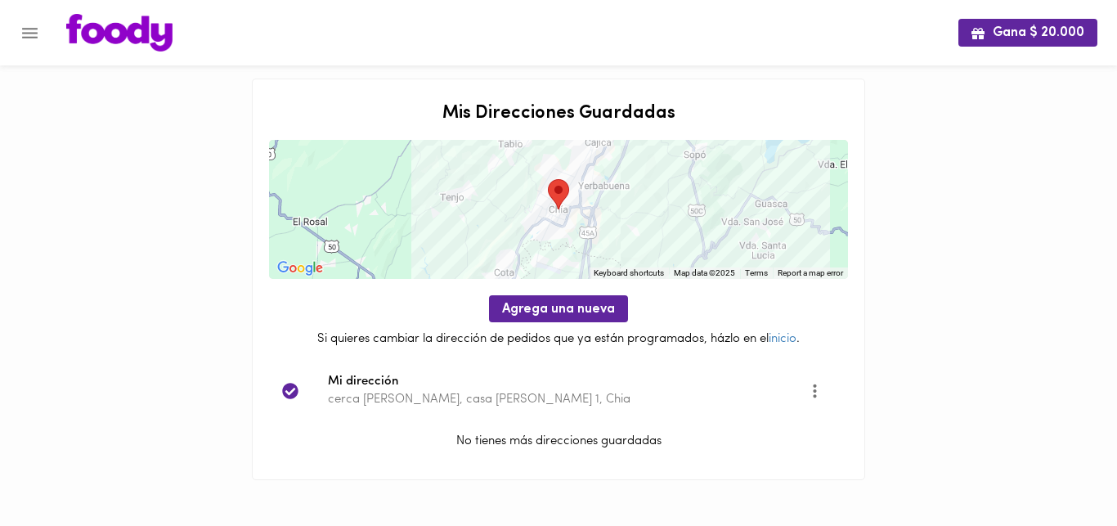
click at [26, 38] on icon "Menu" at bounding box center [30, 33] width 20 height 20
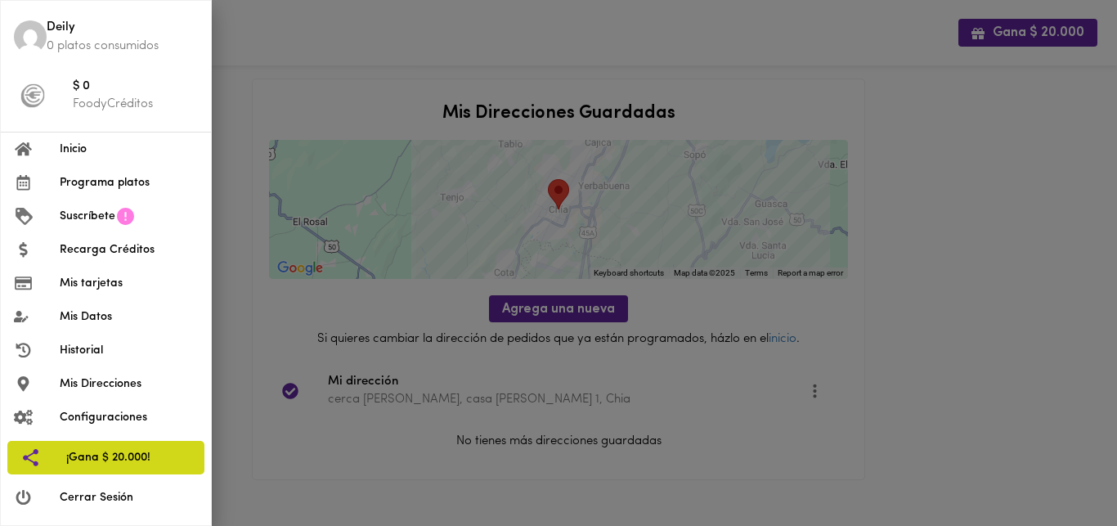
click at [100, 449] on span "¡Gana $ 20.000!" at bounding box center [128, 457] width 125 height 17
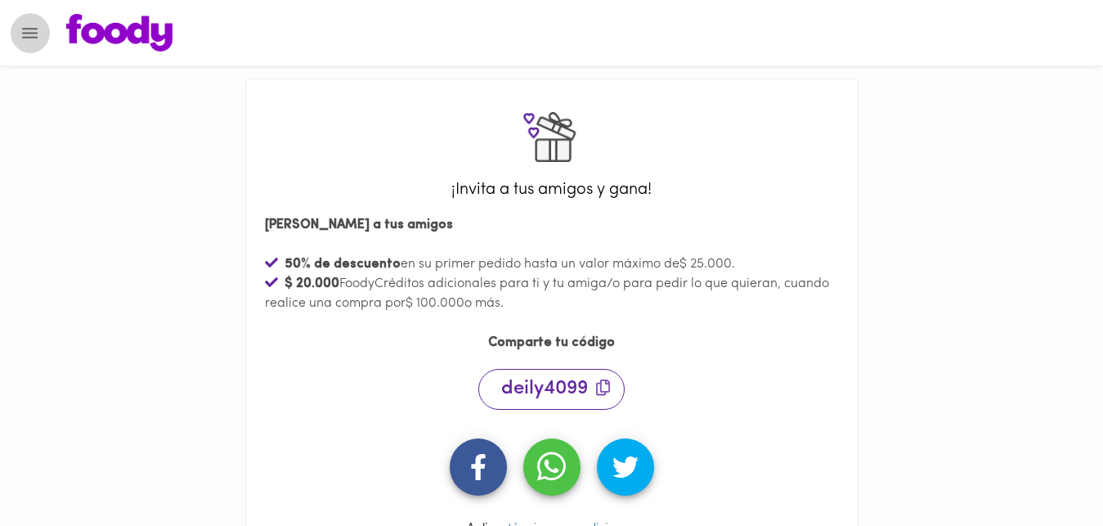
click at [34, 29] on icon "Menu" at bounding box center [30, 33] width 16 height 11
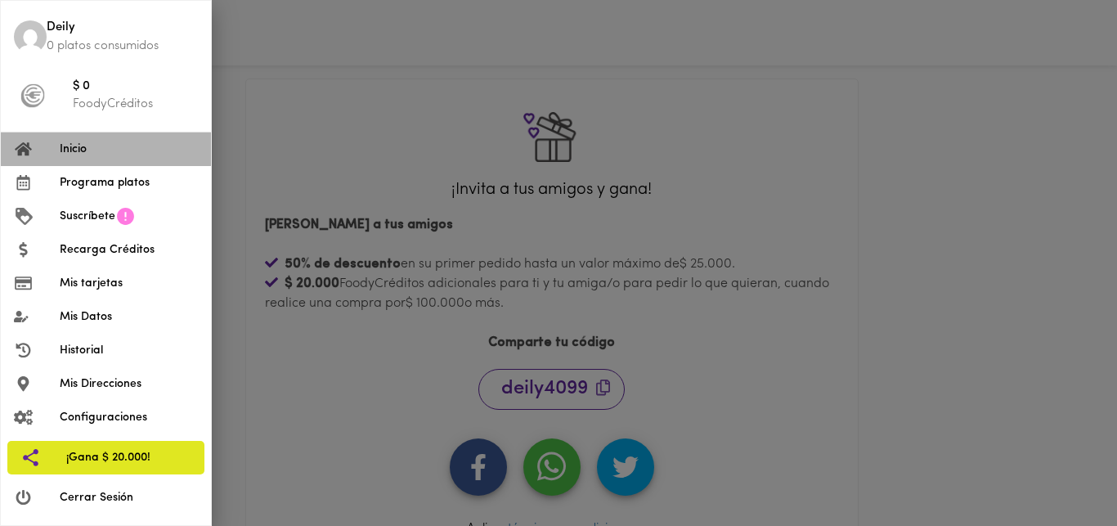
click at [73, 150] on span "Inicio" at bounding box center [129, 149] width 138 height 17
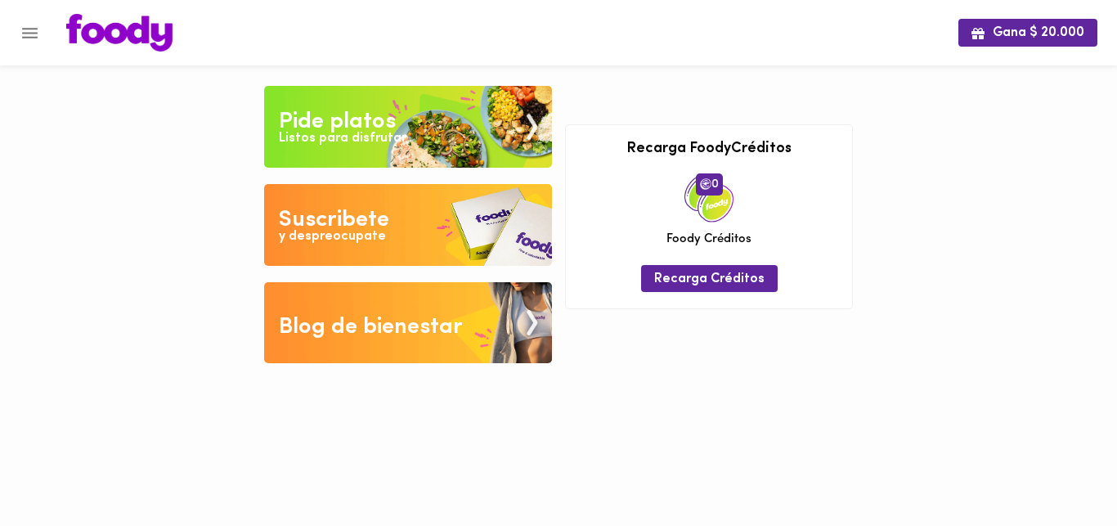
click at [383, 342] on div "Blog de bienestar" at bounding box center [371, 327] width 184 height 33
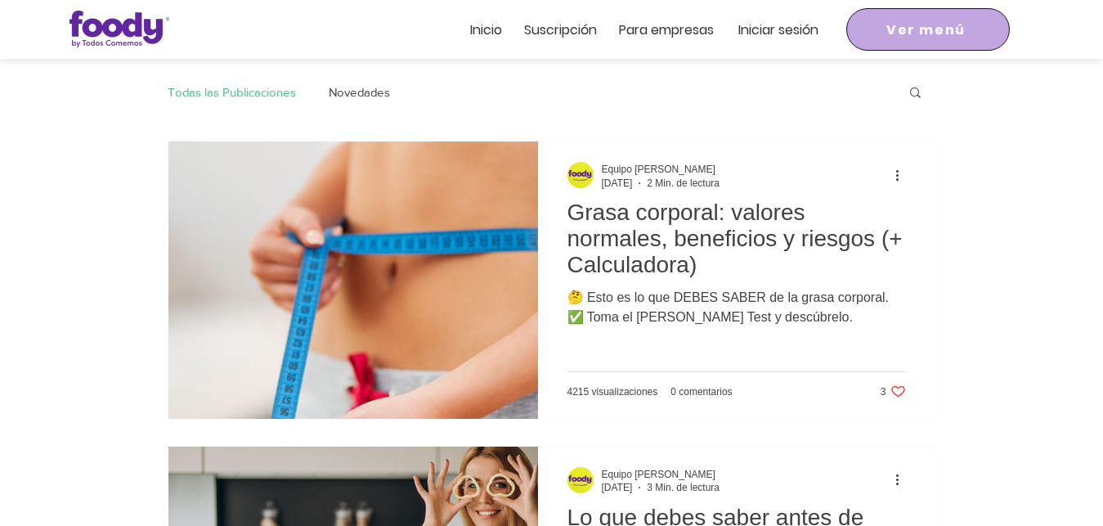
click at [909, 39] on span "Ver menú" at bounding box center [928, 29] width 157 height 36
